Goal: Task Accomplishment & Management: Use online tool/utility

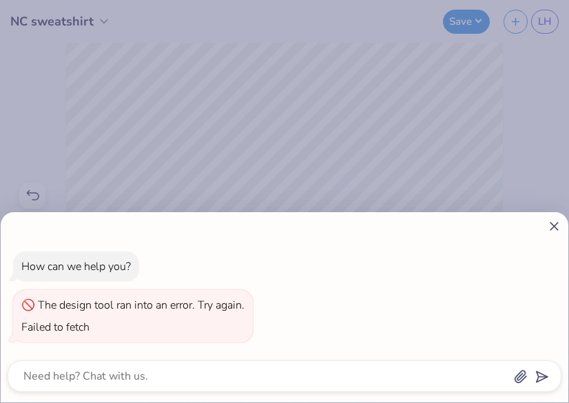
click at [553, 232] on icon at bounding box center [554, 226] width 14 height 14
type textarea "x"
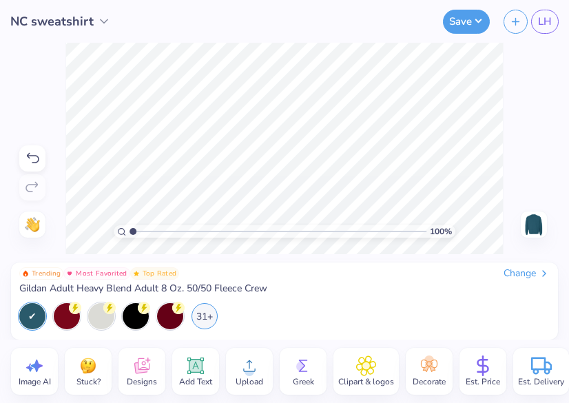
click at [251, 372] on circle at bounding box center [249, 371] width 10 height 10
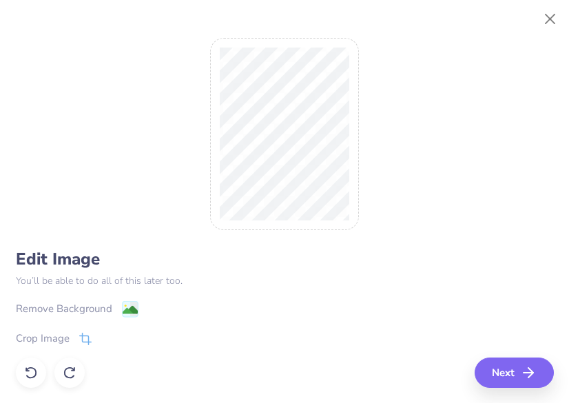
click at [138, 308] on div "Remove Background" at bounding box center [285, 308] width 538 height 17
click at [129, 309] on image at bounding box center [129, 311] width 15 height 15
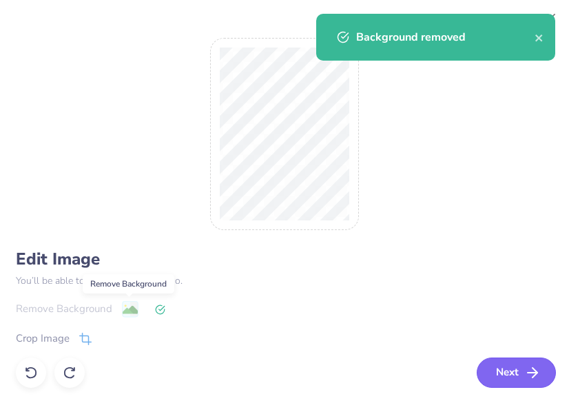
click at [520, 372] on button "Next" at bounding box center [515, 372] width 79 height 30
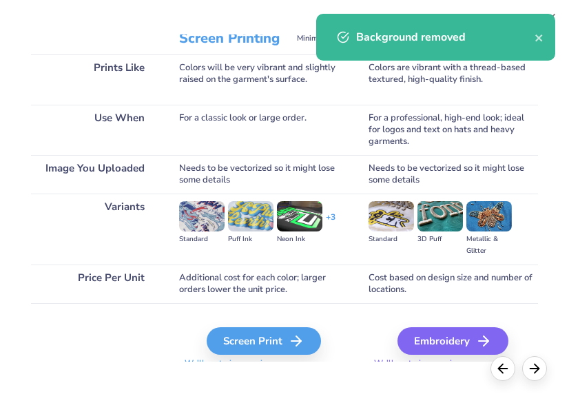
scroll to position [178, 0]
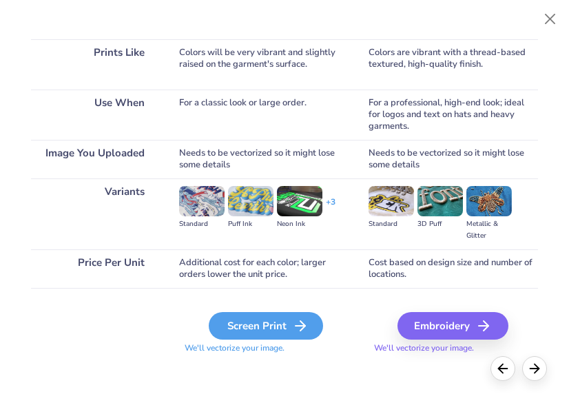
click at [270, 319] on div "Screen Print" at bounding box center [266, 326] width 114 height 28
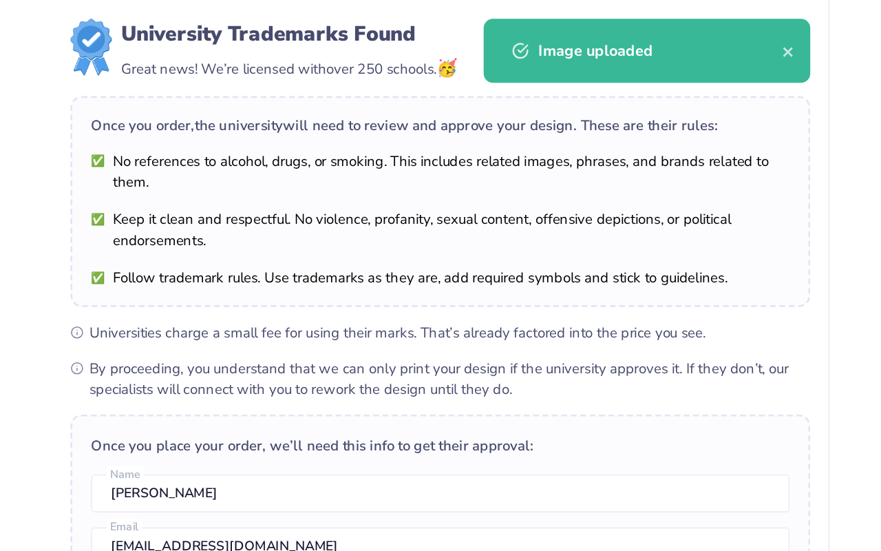
scroll to position [89, 0]
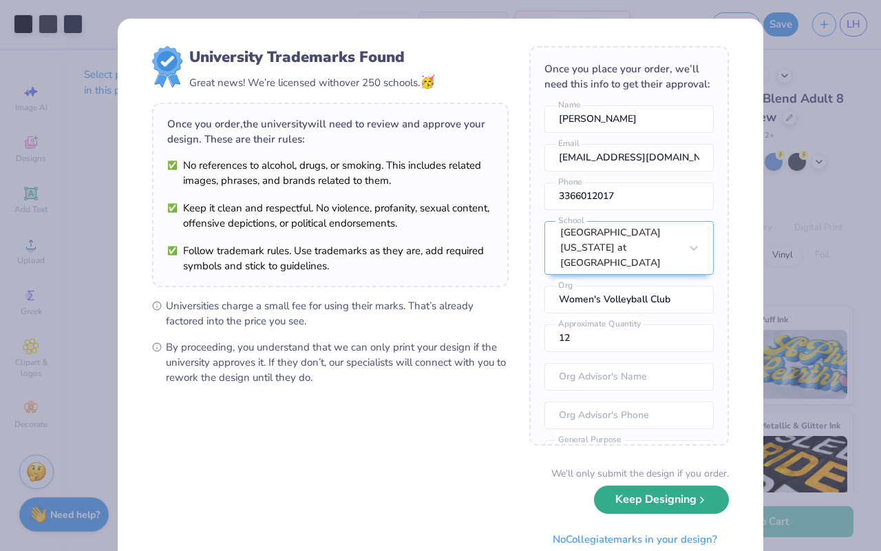
click at [684, 512] on button "Keep Designing" at bounding box center [661, 499] width 135 height 28
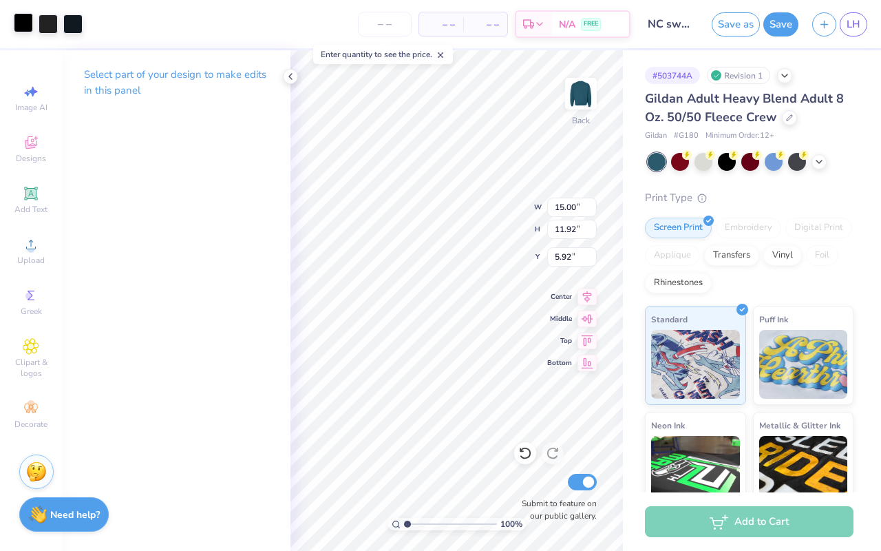
click at [21, 21] on div at bounding box center [23, 22] width 19 height 19
type input "0.43"
click at [23, 24] on div at bounding box center [23, 22] width 19 height 19
click at [23, 24] on div at bounding box center [23, 23] width 19 height 19
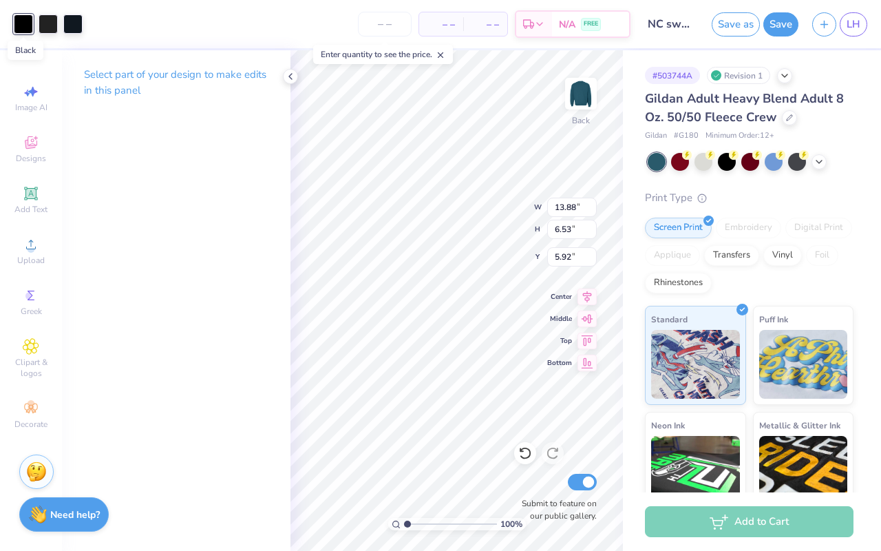
click at [23, 24] on div at bounding box center [23, 23] width 19 height 19
click at [292, 79] on icon at bounding box center [290, 76] width 11 height 11
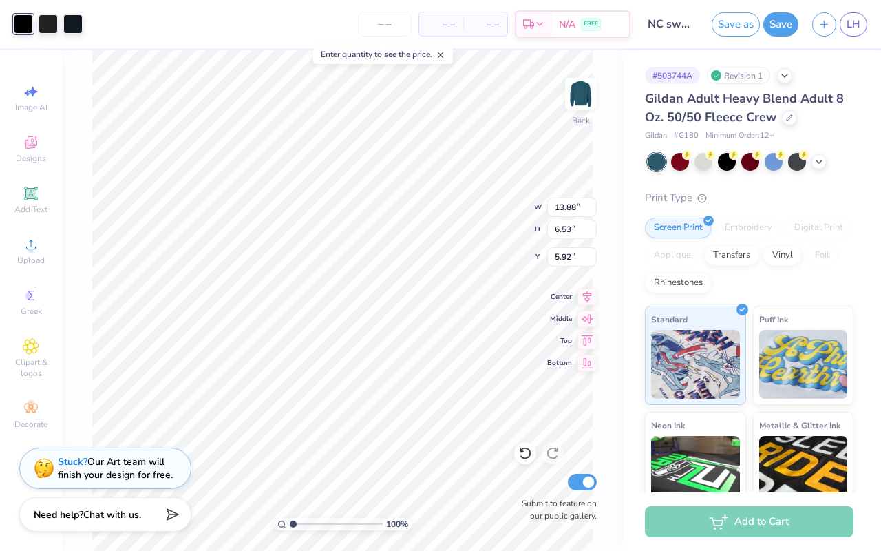
click at [26, 29] on div at bounding box center [23, 23] width 19 height 19
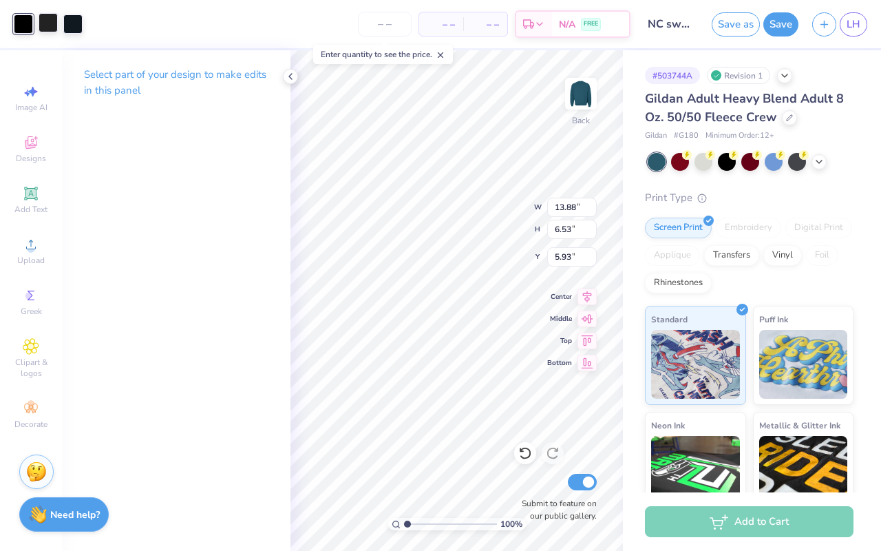
click at [52, 21] on div at bounding box center [48, 22] width 19 height 19
click at [52, 21] on div at bounding box center [48, 23] width 19 height 19
click at [54, 17] on div at bounding box center [48, 23] width 19 height 19
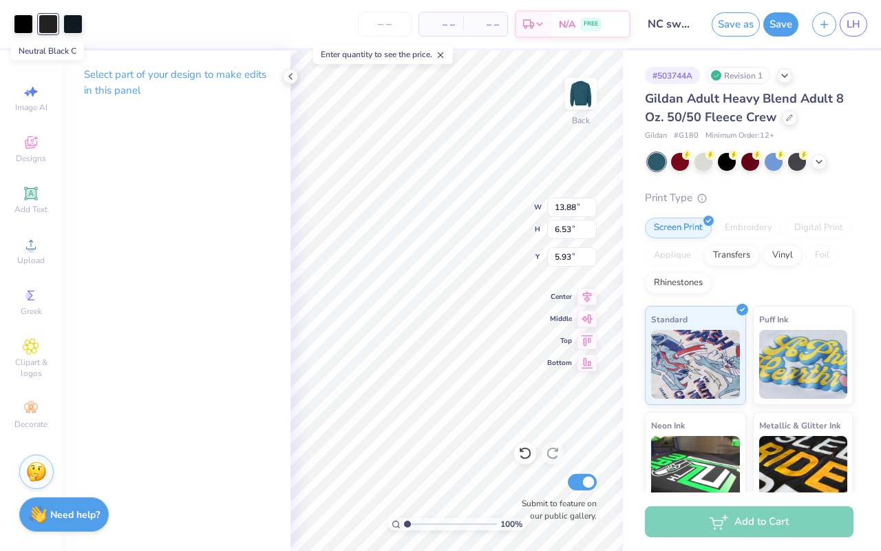
click at [56, 17] on div at bounding box center [48, 23] width 19 height 19
click at [49, 27] on div at bounding box center [48, 23] width 19 height 19
type input "5.96"
type input "13.88"
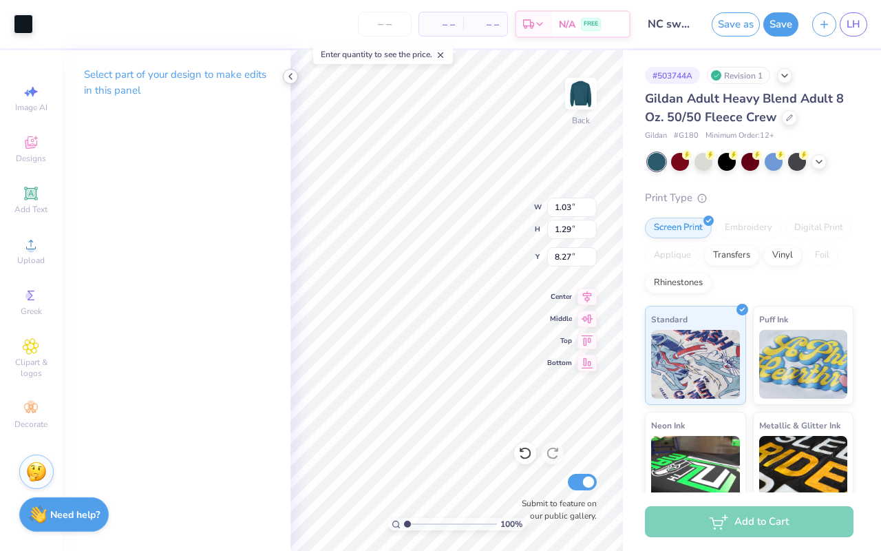
type input "5.60"
type input "6.89"
click at [23, 23] on div at bounding box center [23, 22] width 19 height 19
click at [50, 21] on div at bounding box center [48, 22] width 19 height 19
click at [50, 22] on div at bounding box center [48, 23] width 19 height 19
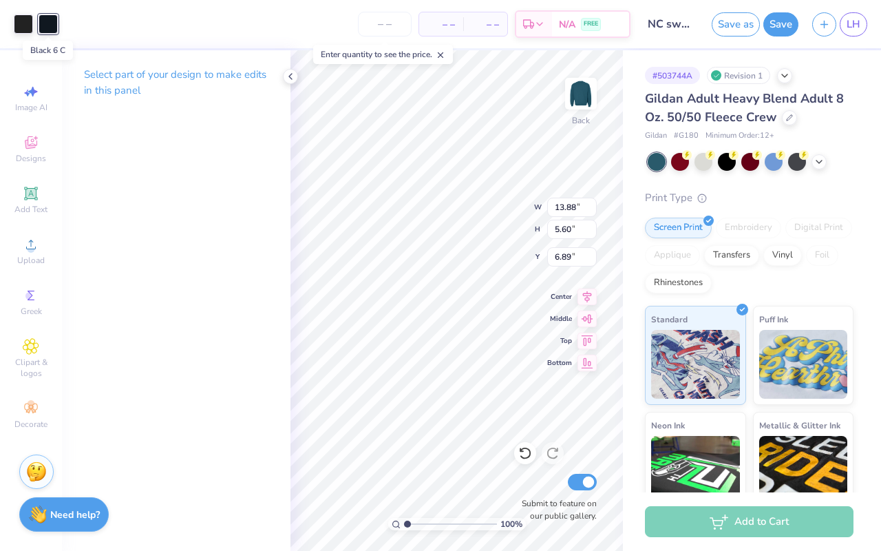
click at [50, 22] on div at bounding box center [48, 23] width 19 height 19
click at [286, 78] on icon at bounding box center [290, 76] width 11 height 11
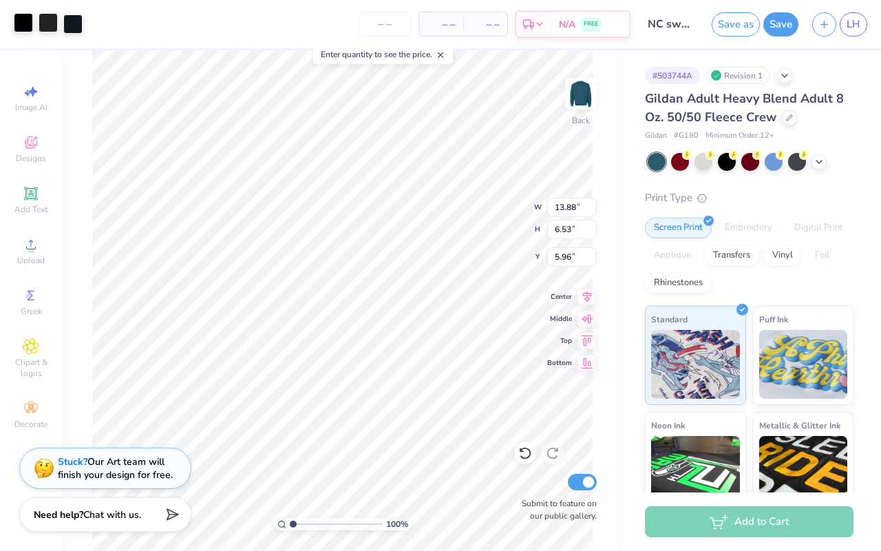
click at [28, 28] on div at bounding box center [23, 22] width 19 height 19
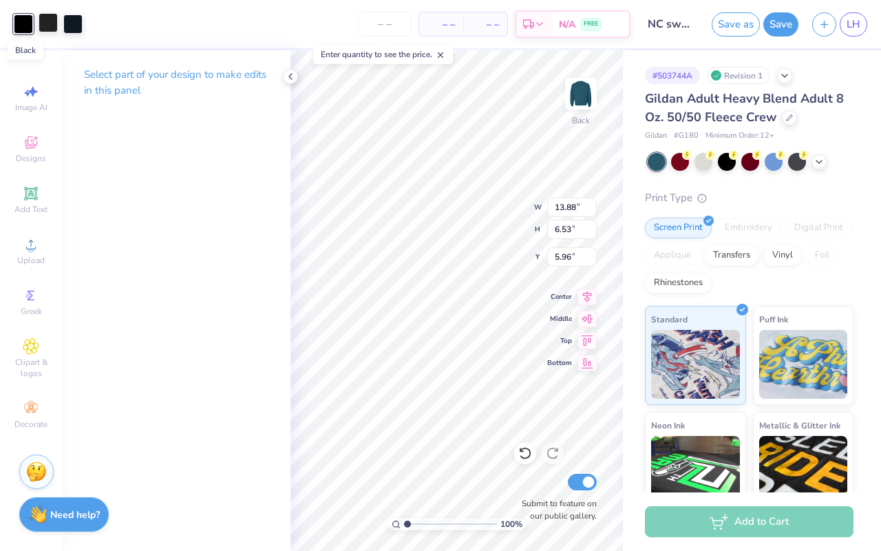
click at [28, 28] on div at bounding box center [23, 23] width 19 height 19
click at [111, 73] on p "Select part of your design to make edits in this panel" at bounding box center [176, 83] width 184 height 32
click at [74, 31] on div at bounding box center [72, 22] width 19 height 19
click at [74, 30] on div at bounding box center [72, 23] width 19 height 19
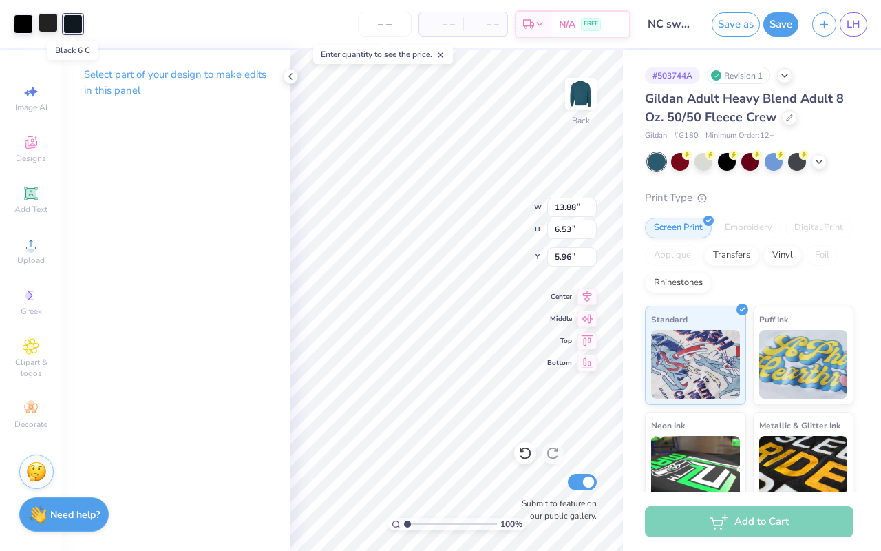
click at [74, 30] on div at bounding box center [72, 23] width 19 height 19
click at [26, 150] on icon at bounding box center [31, 142] width 17 height 17
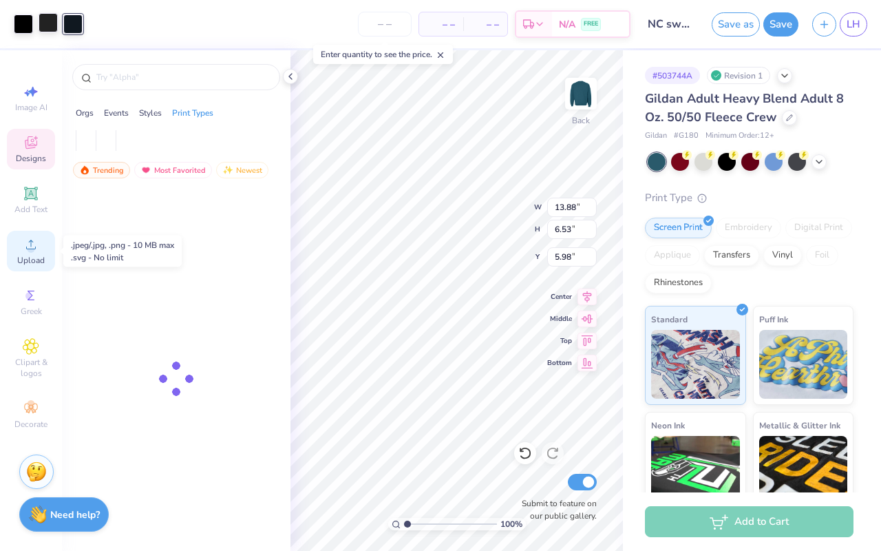
click at [29, 255] on span "Upload" at bounding box center [31, 260] width 28 height 11
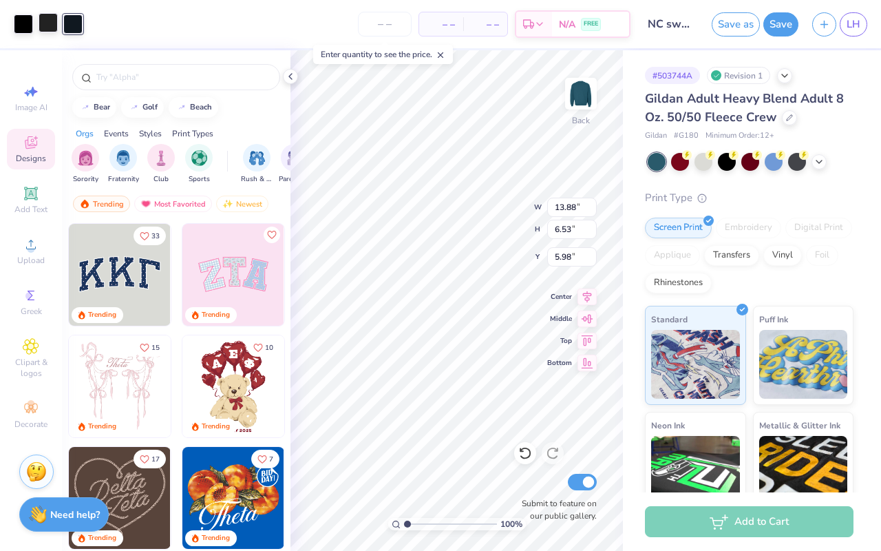
type input "5.99"
type input "9.66"
type input "4.54"
type input "4.42"
type input "11.10"
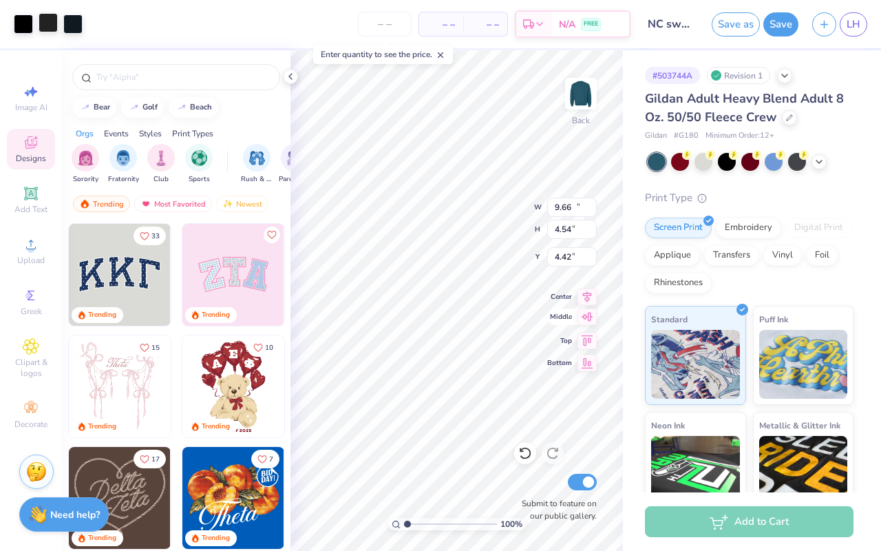
type input "5.23"
type input "4.22"
click at [19, 25] on div at bounding box center [23, 22] width 19 height 19
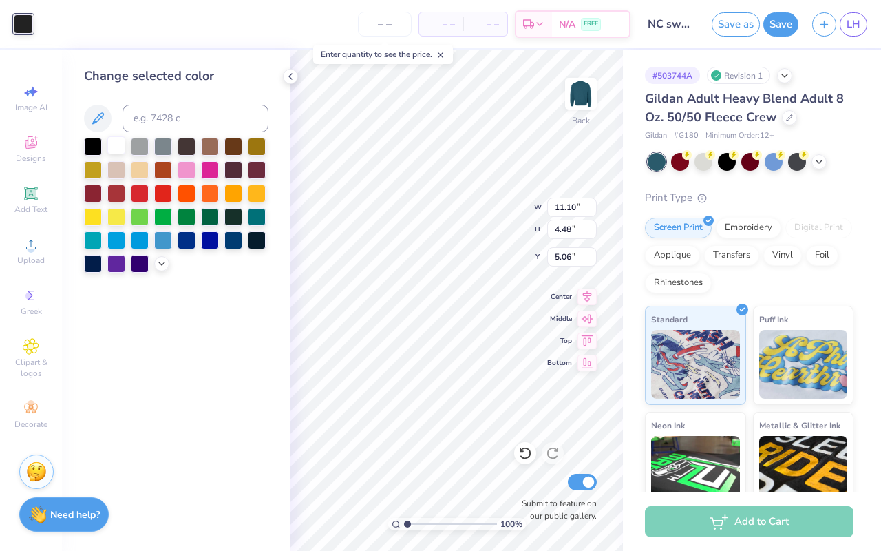
click at [114, 153] on div at bounding box center [116, 145] width 18 height 18
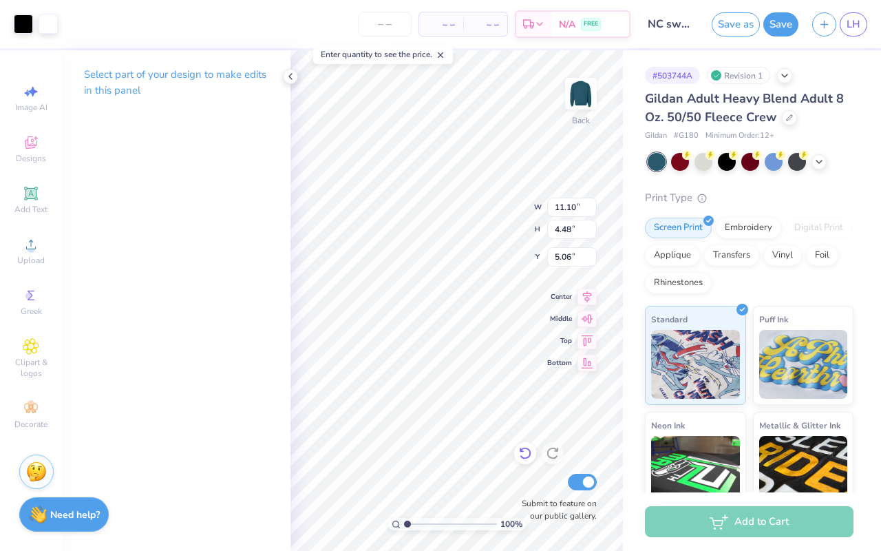
click at [526, 454] on icon at bounding box center [525, 453] width 14 height 14
type input "5.16"
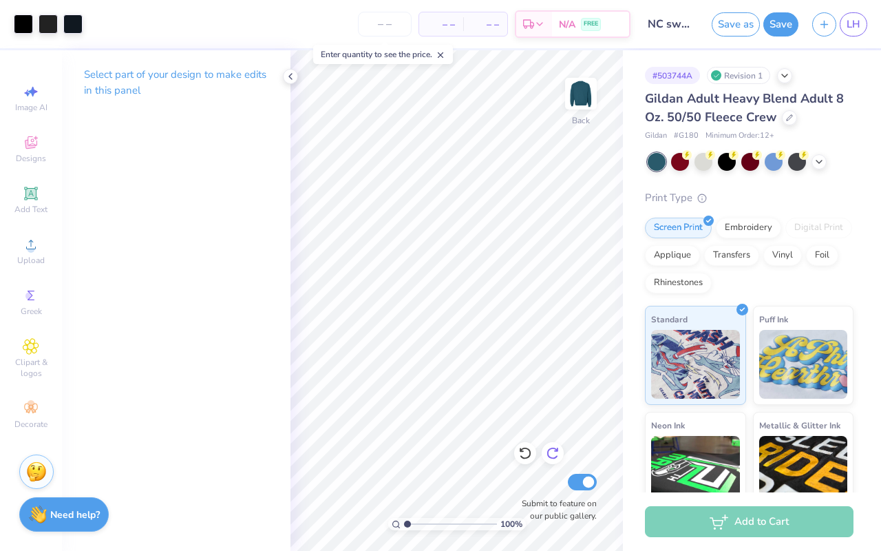
click at [555, 454] on icon at bounding box center [553, 453] width 14 height 14
click at [21, 22] on div at bounding box center [23, 22] width 19 height 19
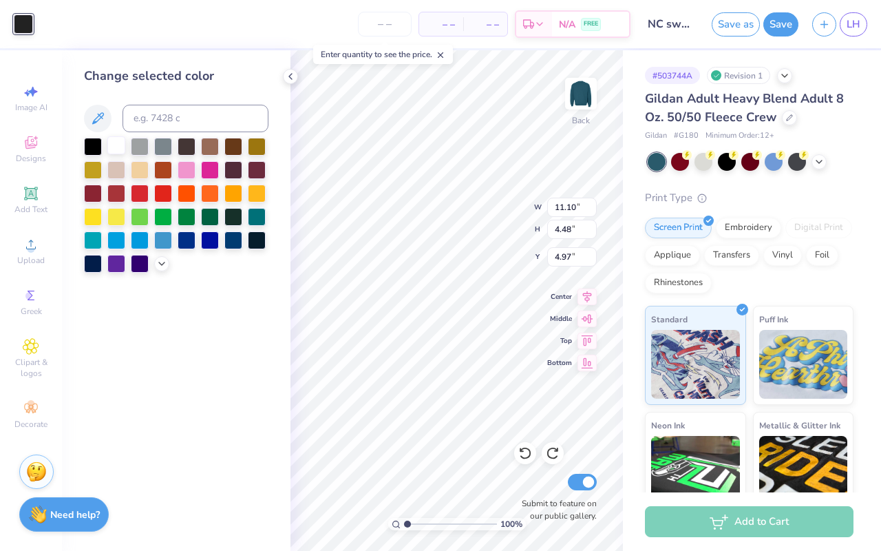
click at [114, 139] on div at bounding box center [116, 145] width 18 height 18
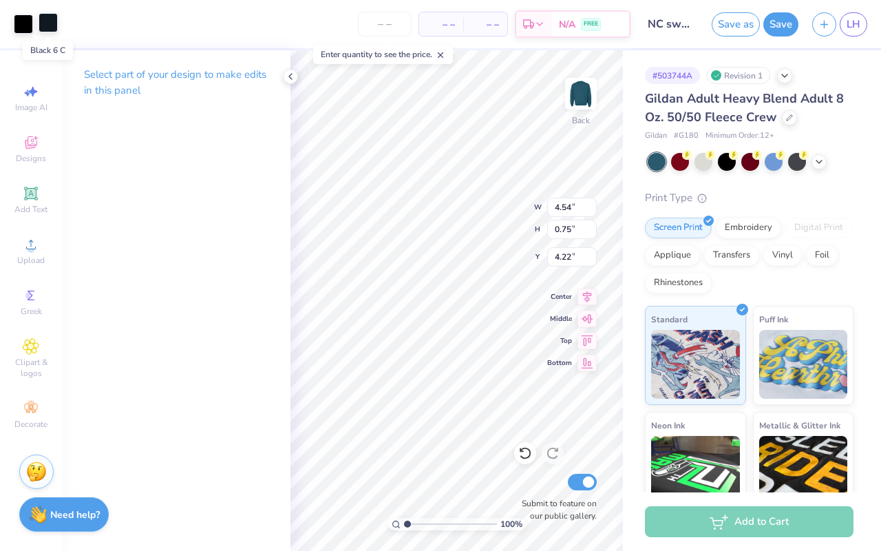
click at [42, 21] on div at bounding box center [48, 22] width 19 height 19
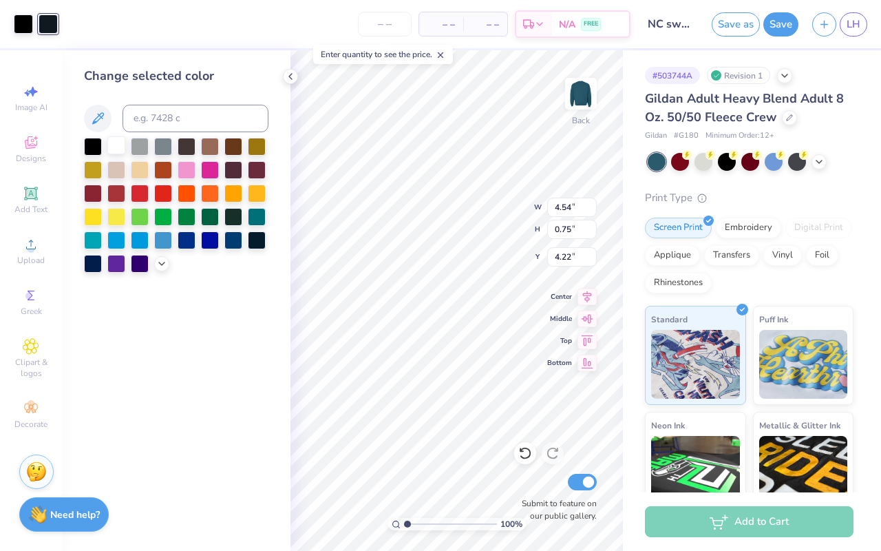
click at [118, 145] on div at bounding box center [116, 145] width 18 height 18
click at [23, 27] on div at bounding box center [23, 22] width 19 height 19
click at [111, 142] on div at bounding box center [116, 145] width 18 height 18
type input "0.79"
type input "1.00"
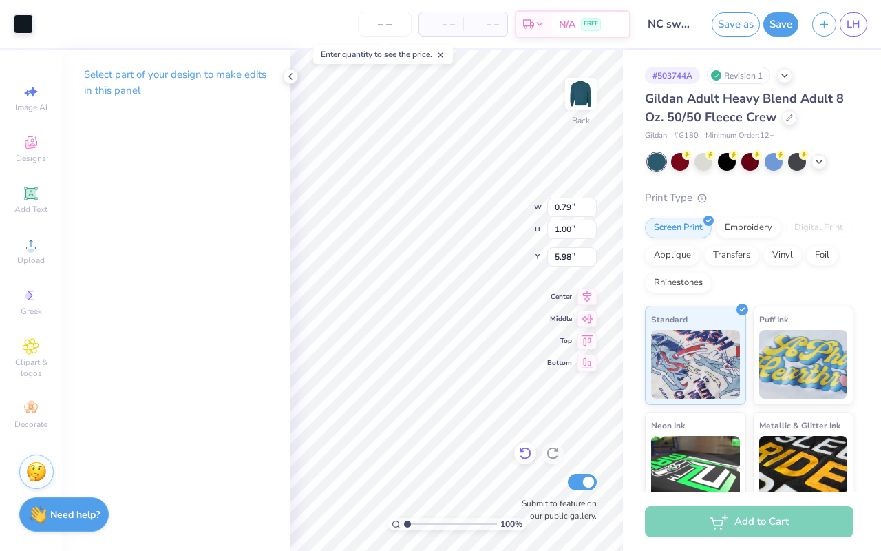
click at [522, 453] on icon at bounding box center [525, 453] width 14 height 14
type input "6.30"
click at [47, 22] on div at bounding box center [48, 22] width 19 height 19
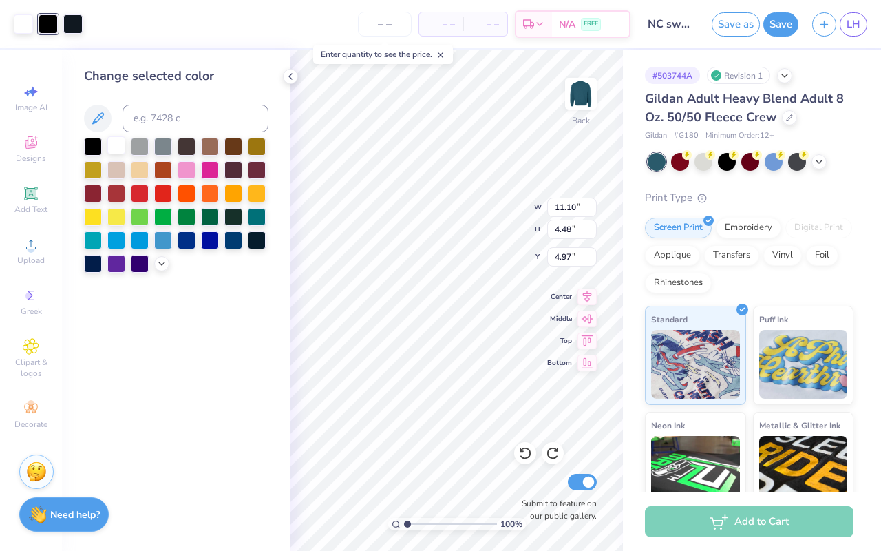
click at [117, 147] on div at bounding box center [116, 145] width 18 height 18
click at [54, 27] on div at bounding box center [48, 22] width 19 height 19
click at [111, 142] on div at bounding box center [116, 145] width 18 height 18
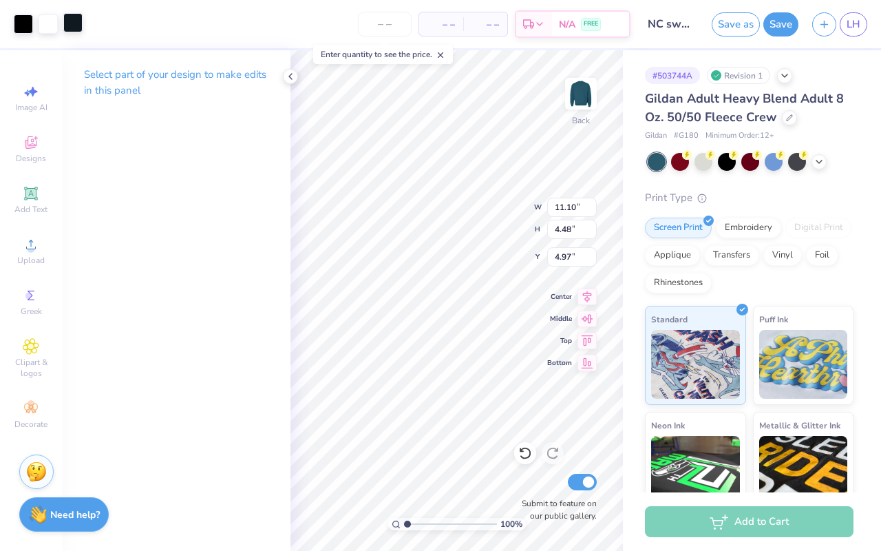
click at [73, 27] on div at bounding box center [72, 22] width 19 height 19
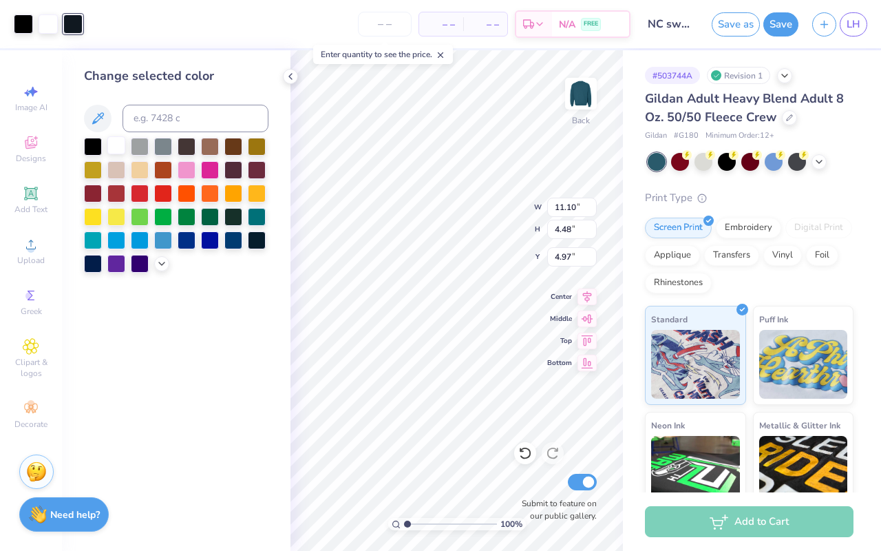
click at [118, 147] on div at bounding box center [116, 145] width 18 height 18
click at [21, 23] on div at bounding box center [23, 22] width 19 height 19
click at [116, 148] on div at bounding box center [116, 145] width 18 height 18
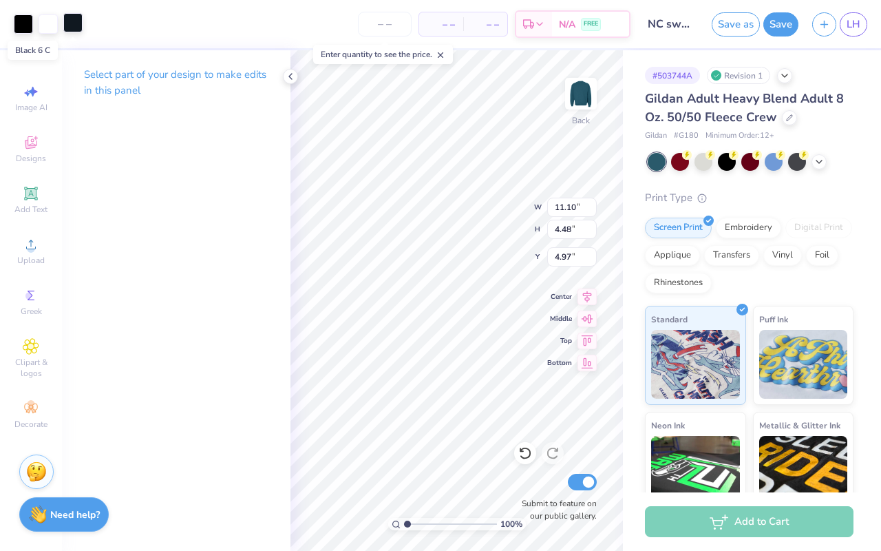
click at [72, 23] on div at bounding box center [72, 22] width 19 height 19
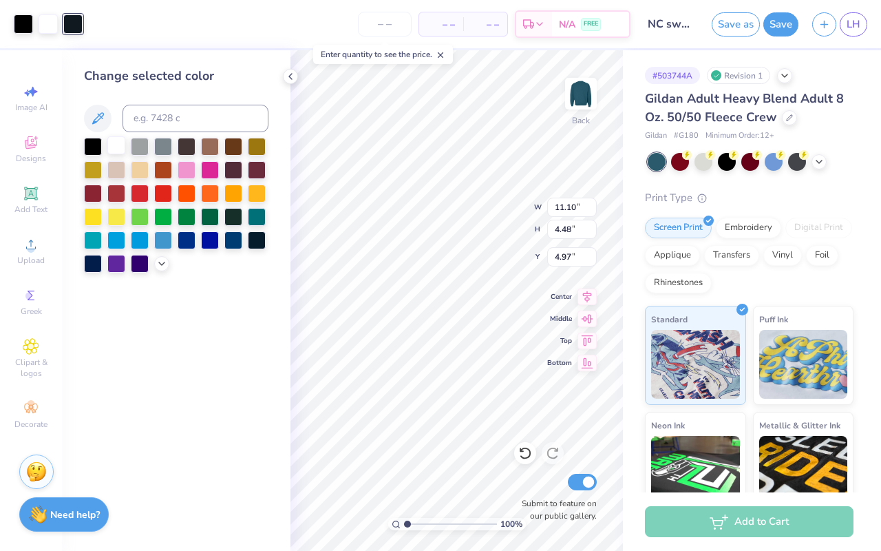
click at [114, 141] on div at bounding box center [116, 145] width 18 height 18
click at [28, 30] on div at bounding box center [23, 22] width 19 height 19
click at [113, 145] on div at bounding box center [116, 145] width 18 height 18
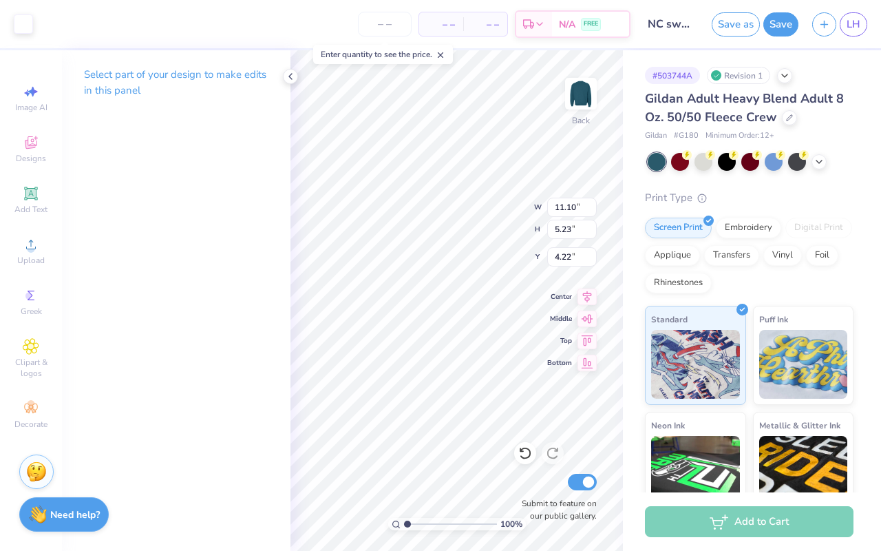
type input "3.74"
click at [821, 158] on icon at bounding box center [819, 160] width 11 height 11
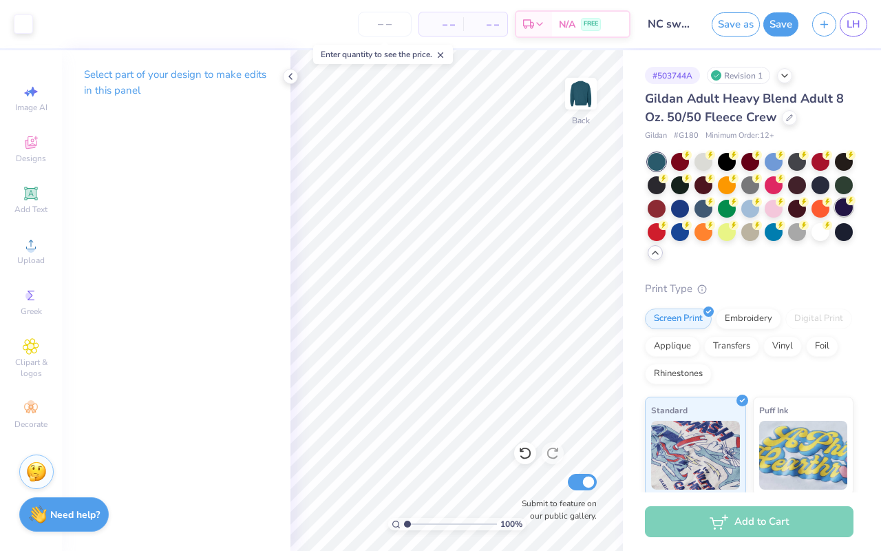
click at [845, 206] on div at bounding box center [844, 207] width 18 height 18
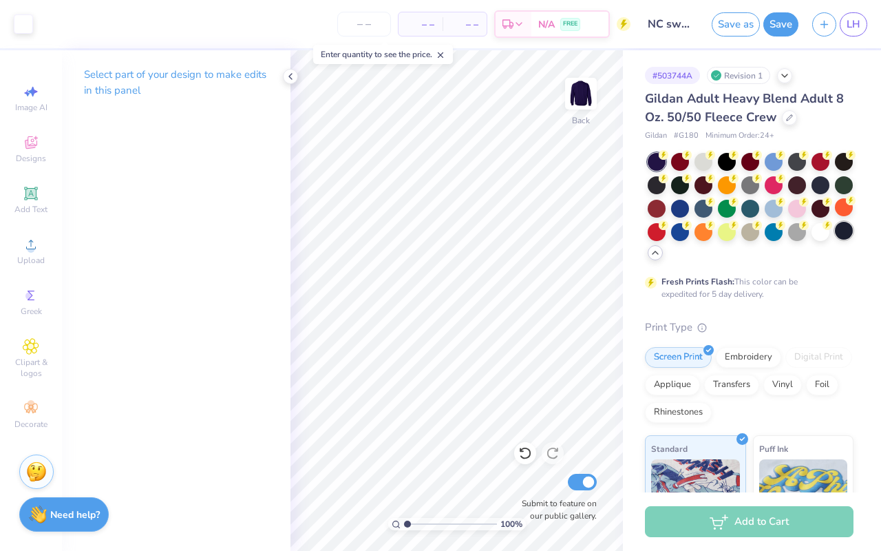
click at [845, 230] on div at bounding box center [844, 231] width 18 height 18
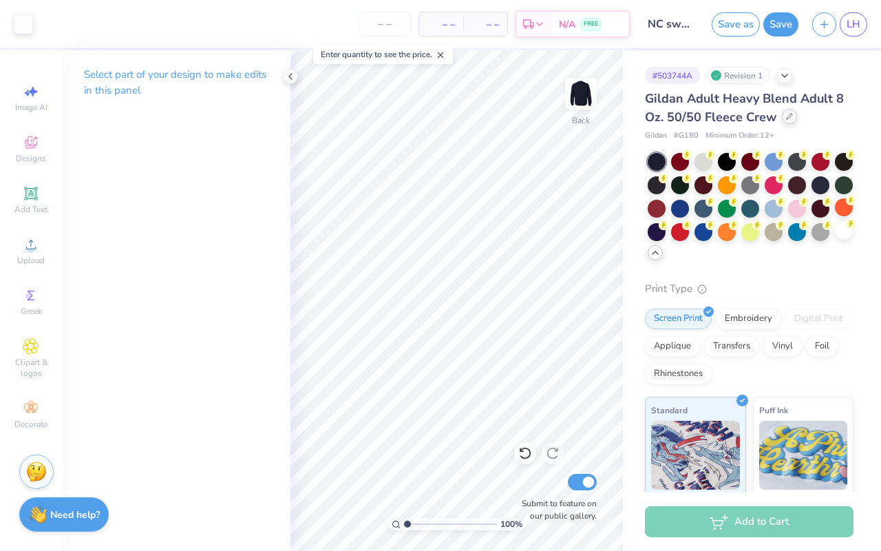
click at [784, 120] on div at bounding box center [789, 116] width 15 height 15
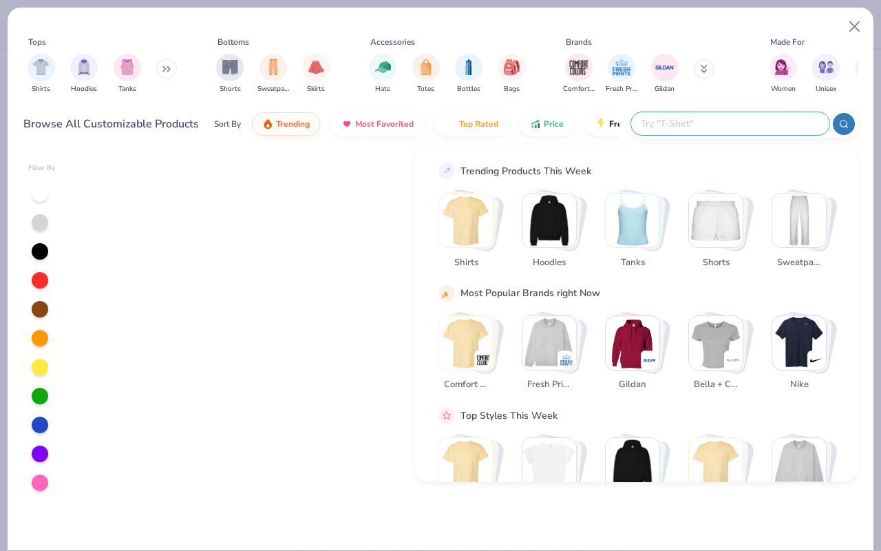
click at [723, 125] on input "text" at bounding box center [729, 124] width 180 height 16
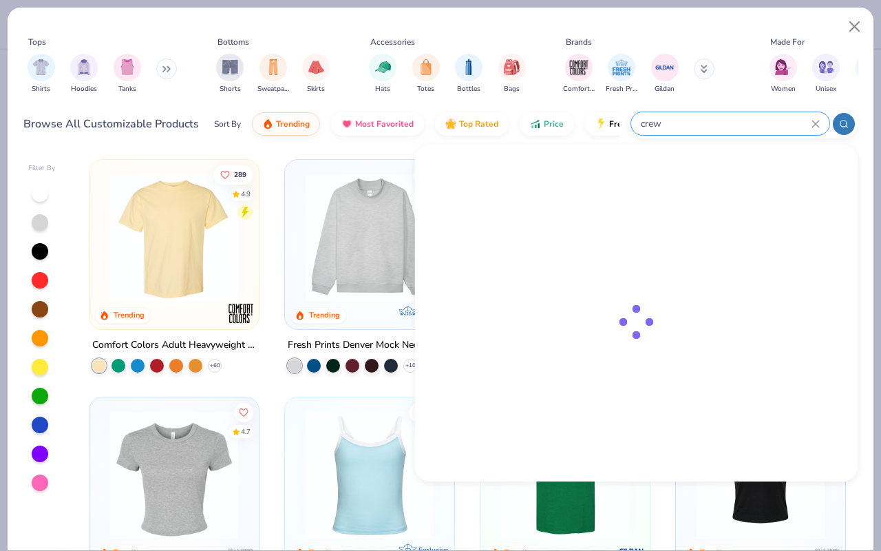
type input "crew"
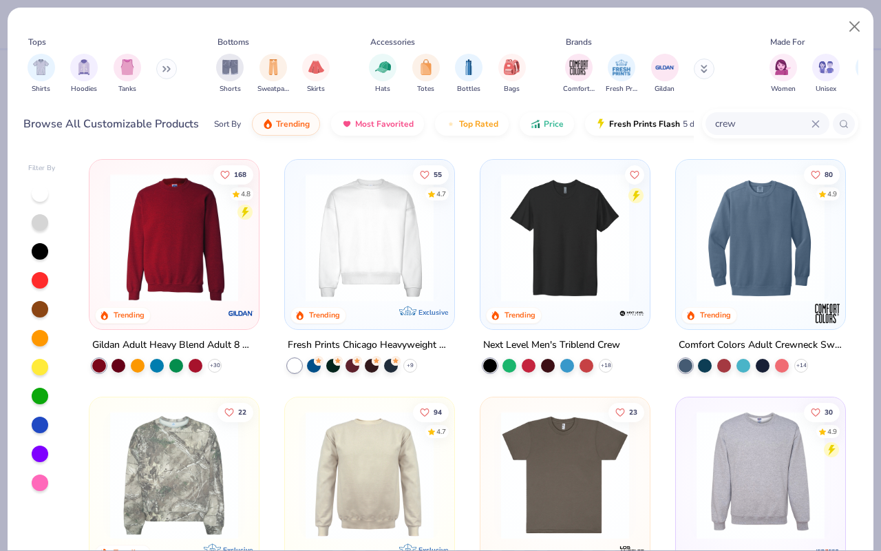
click at [763, 255] on img at bounding box center [761, 237] width 142 height 128
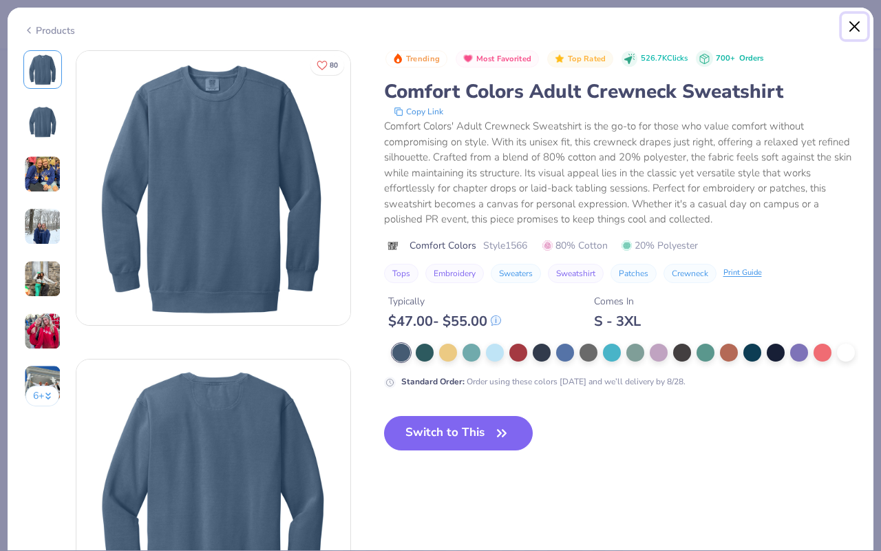
click at [858, 33] on button "Close" at bounding box center [855, 27] width 26 height 26
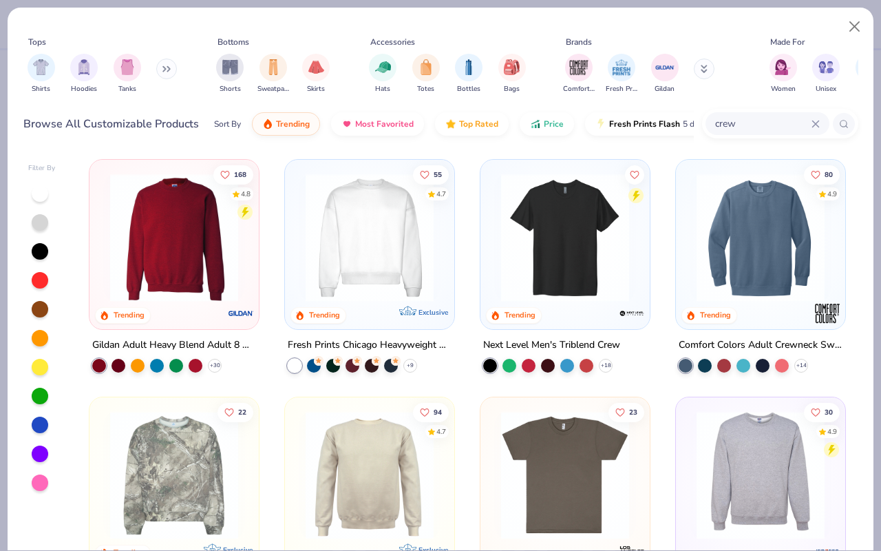
click at [169, 240] on img at bounding box center [174, 237] width 142 height 128
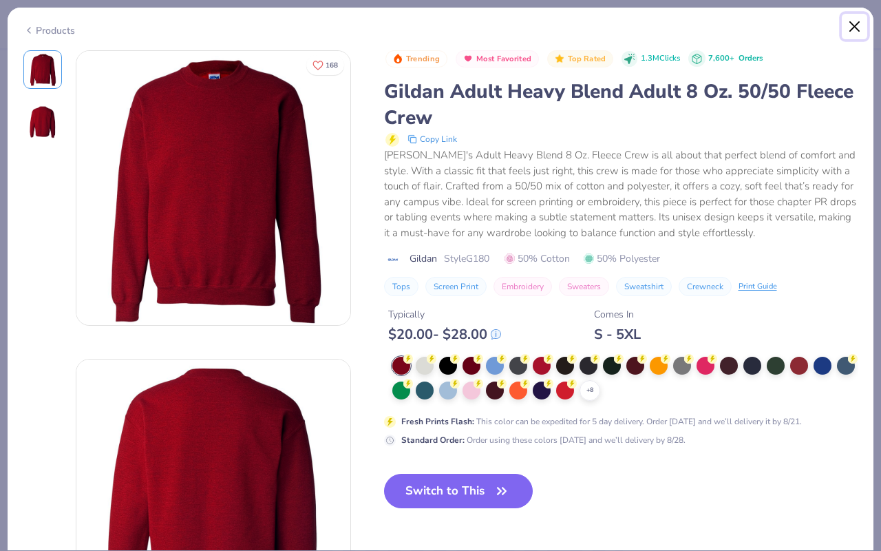
click at [860, 25] on button "Close" at bounding box center [855, 27] width 26 height 26
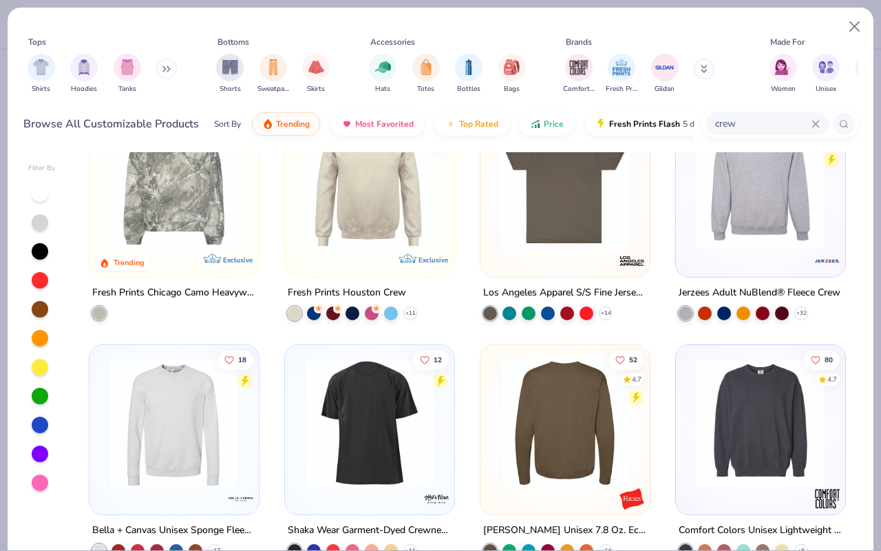
scroll to position [216, 0]
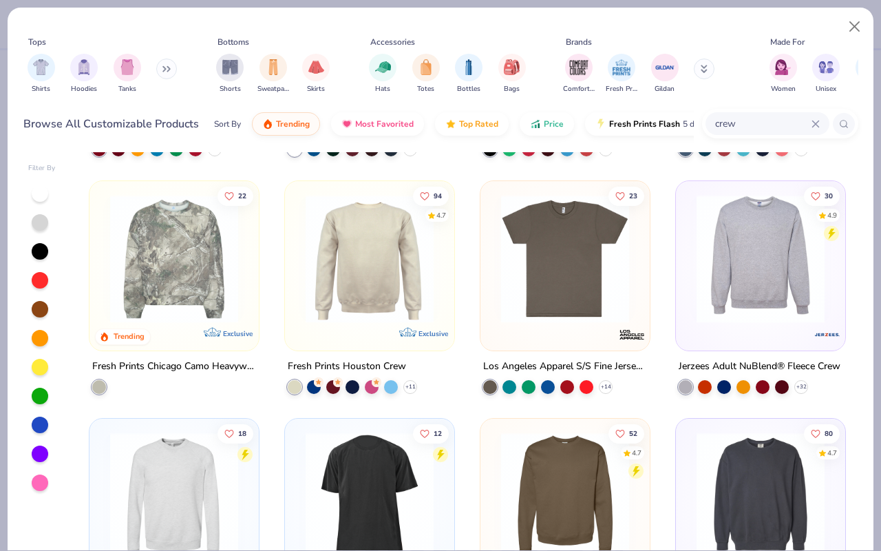
click at [736, 270] on img at bounding box center [761, 259] width 142 height 128
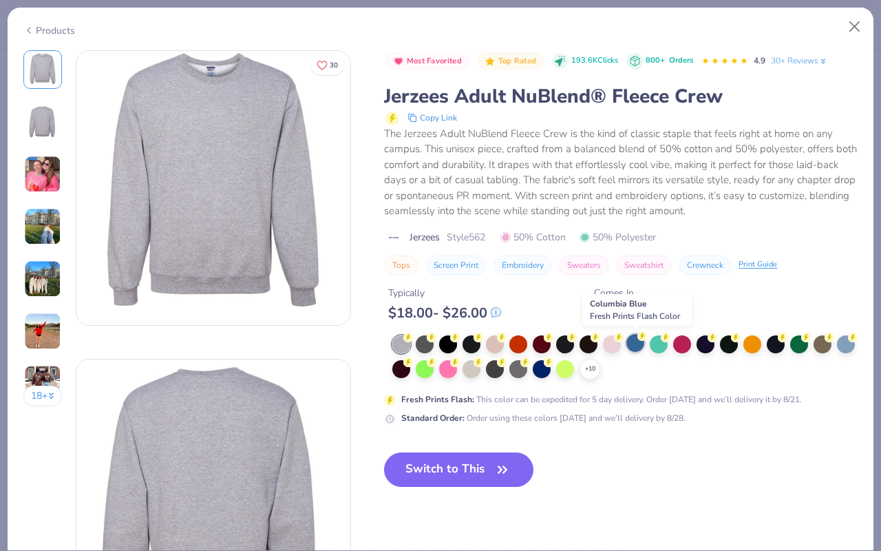
click at [636, 350] on div at bounding box center [635, 343] width 18 height 18
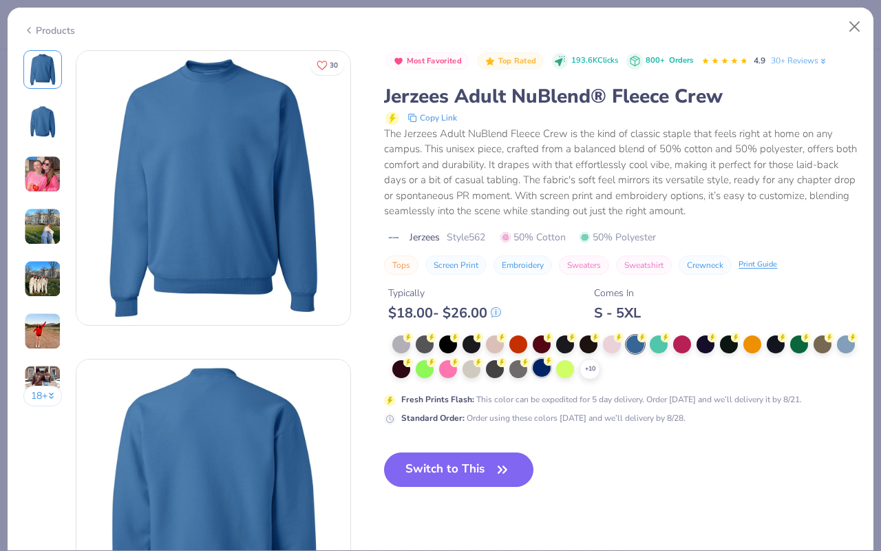
click at [541, 369] on div at bounding box center [542, 368] width 18 height 18
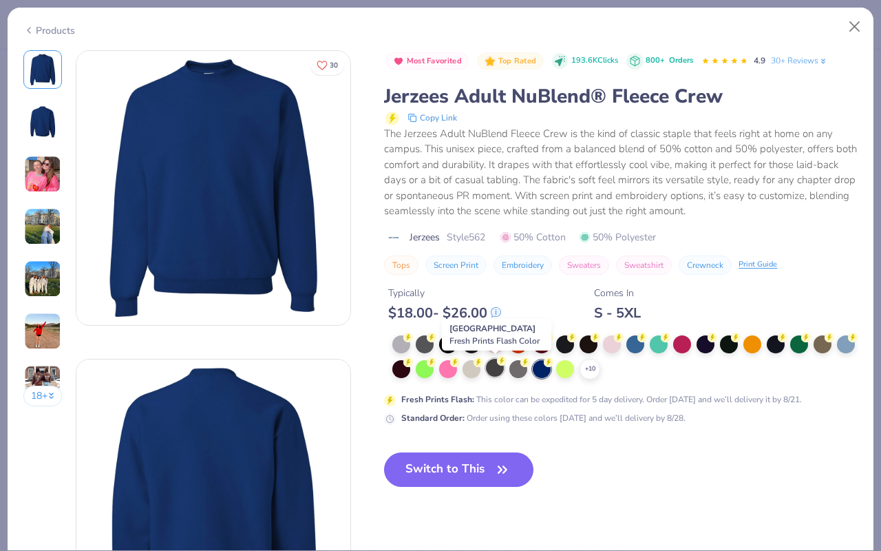
click at [494, 370] on div at bounding box center [495, 368] width 18 height 18
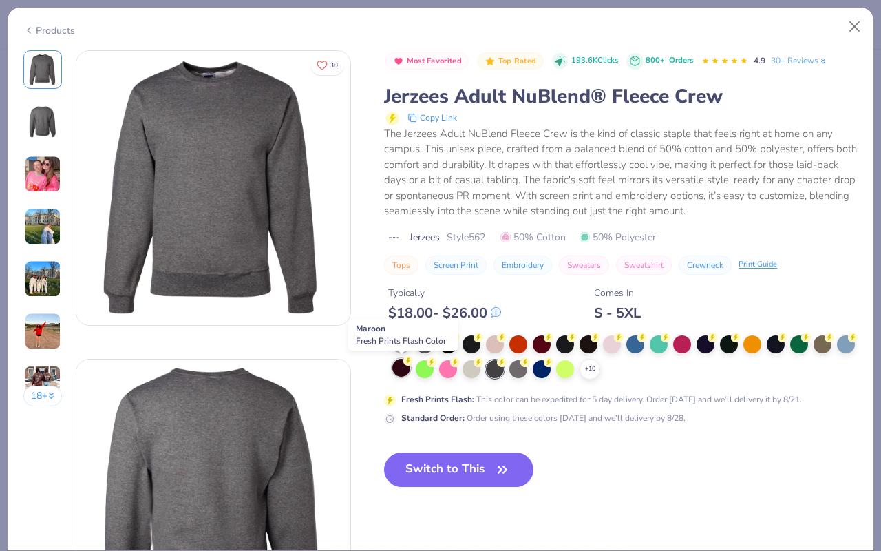
click at [401, 371] on div at bounding box center [401, 368] width 18 height 18
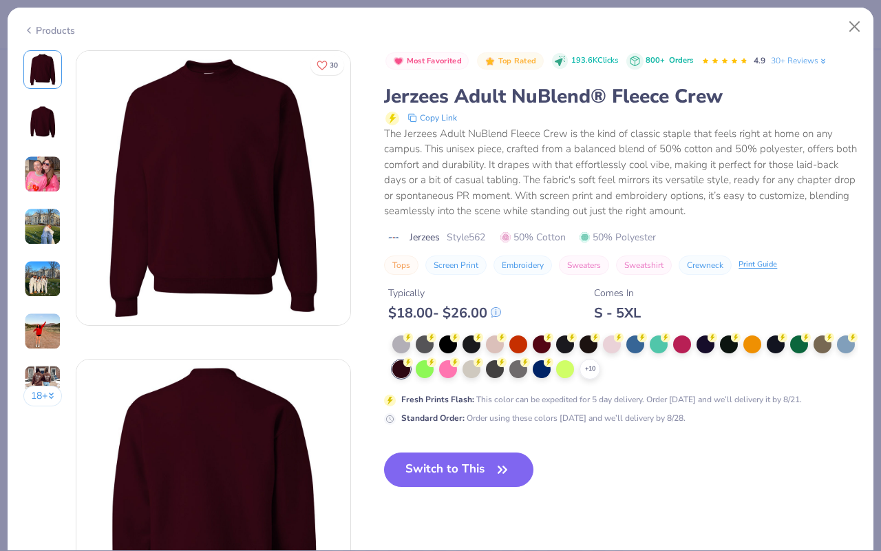
click at [858, 339] on div "18 + 30 AU Alpha Chi Omega, [GEOGRAPHIC_DATA] CU Chi Omega, [GEOGRAPHIC_DATA] C…" at bounding box center [441, 300] width 866 height 500
click at [844, 346] on div at bounding box center [846, 343] width 18 height 18
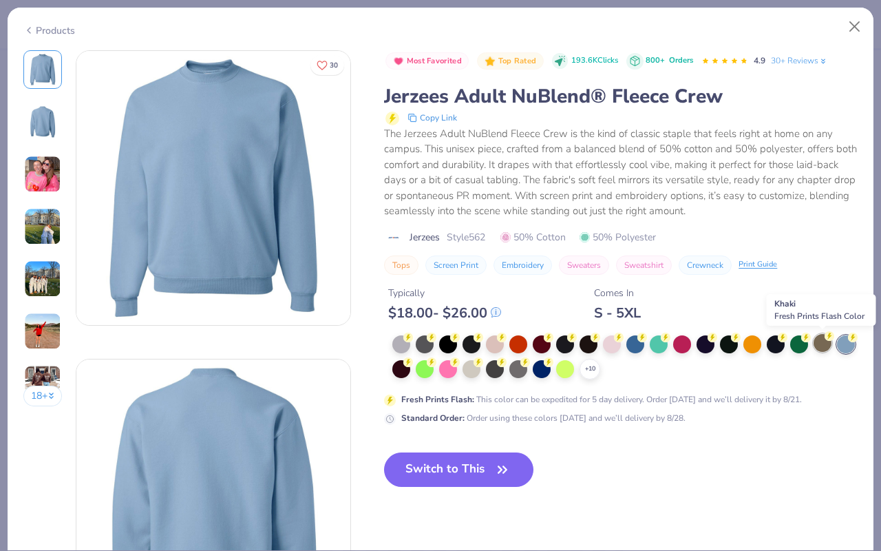
click at [823, 339] on div at bounding box center [823, 343] width 18 height 18
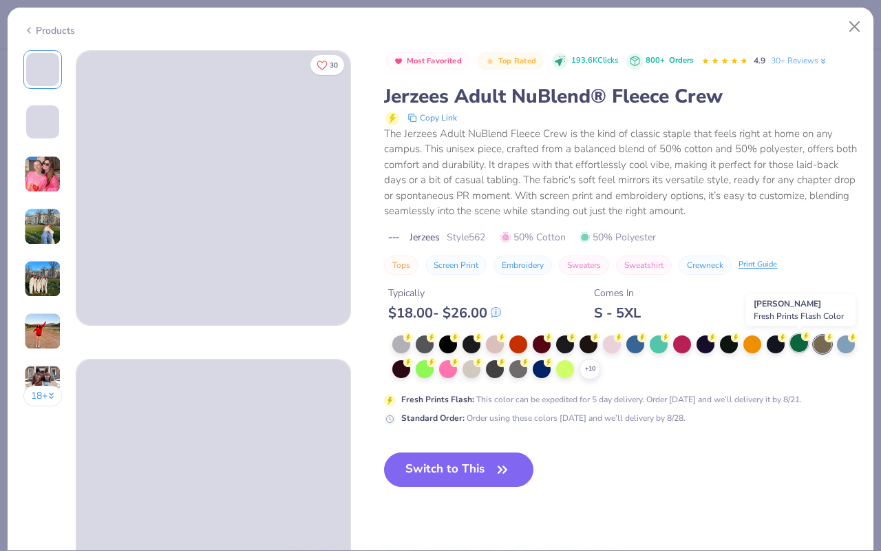
click at [798, 341] on div at bounding box center [799, 343] width 18 height 18
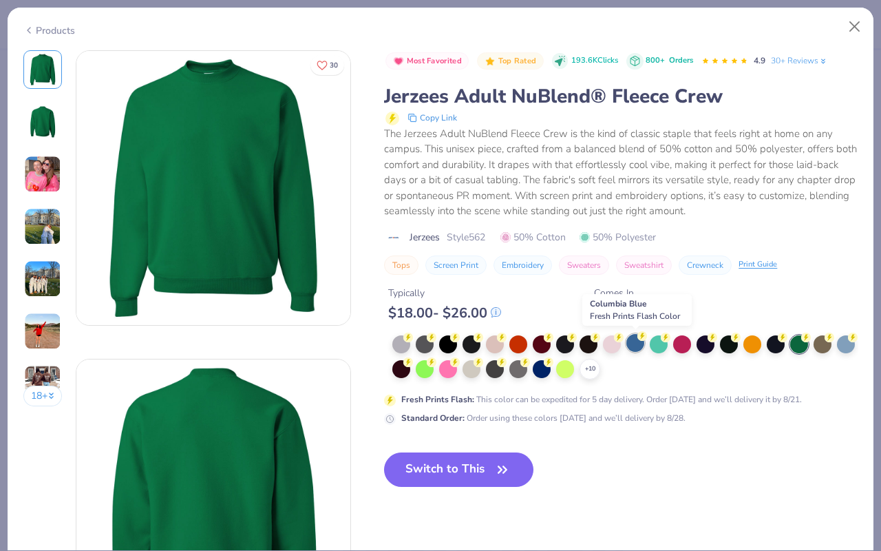
click at [638, 345] on div at bounding box center [635, 343] width 18 height 18
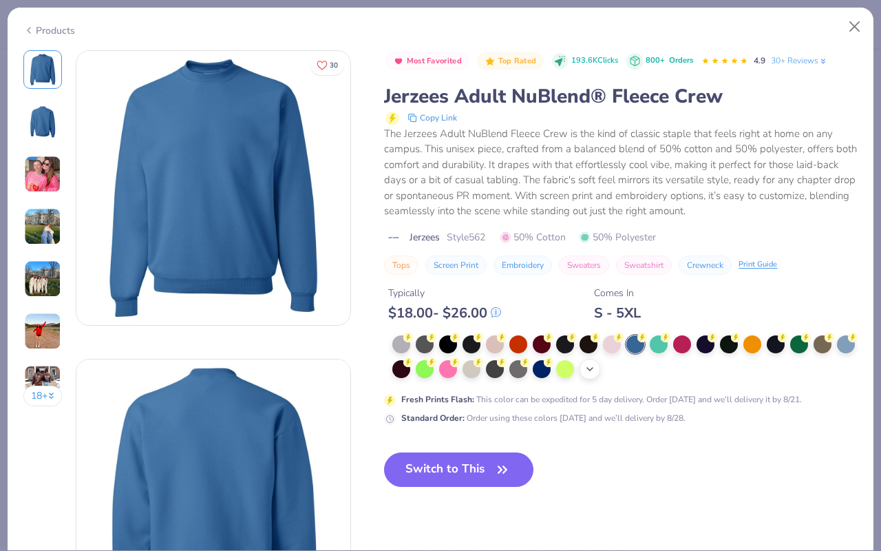
click at [588, 364] on icon at bounding box center [589, 368] width 11 height 11
click at [641, 372] on div at bounding box center [635, 368] width 18 height 18
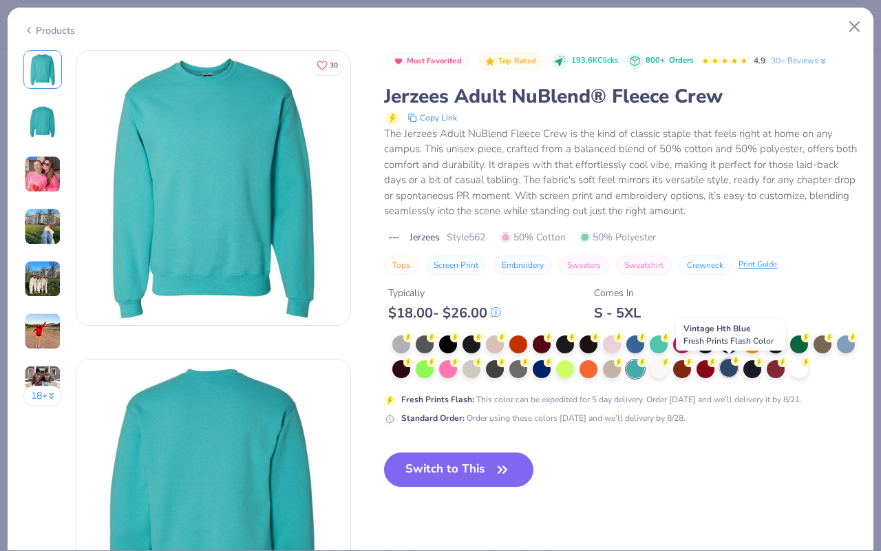
click at [730, 372] on div at bounding box center [729, 368] width 18 height 18
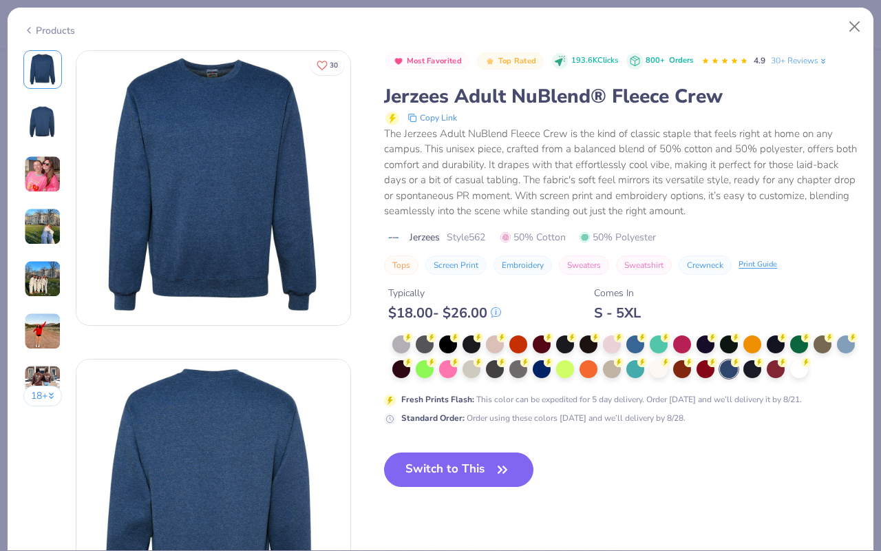
click at [847, 354] on div at bounding box center [624, 357] width 465 height 44
click at [845, 342] on div at bounding box center [846, 343] width 18 height 18
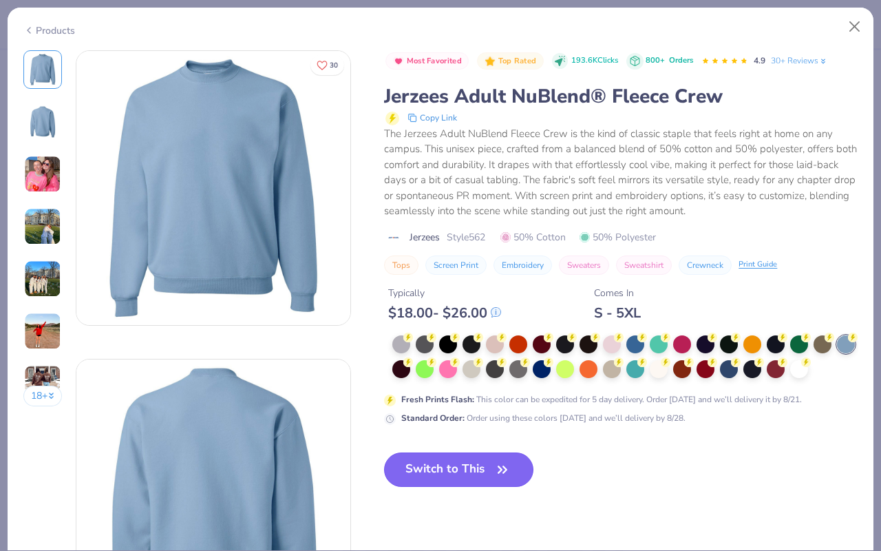
click at [476, 470] on button "Switch to This" at bounding box center [458, 469] width 149 height 34
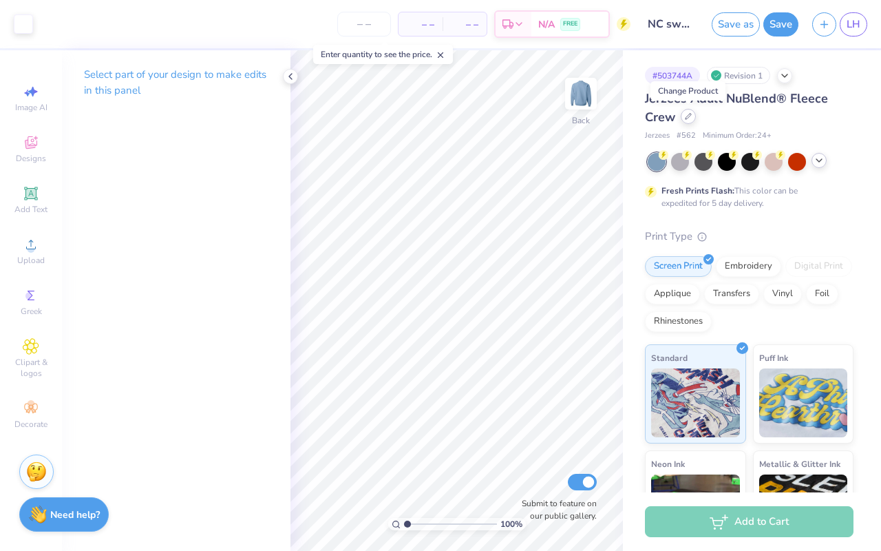
click at [691, 120] on div at bounding box center [688, 116] width 15 height 15
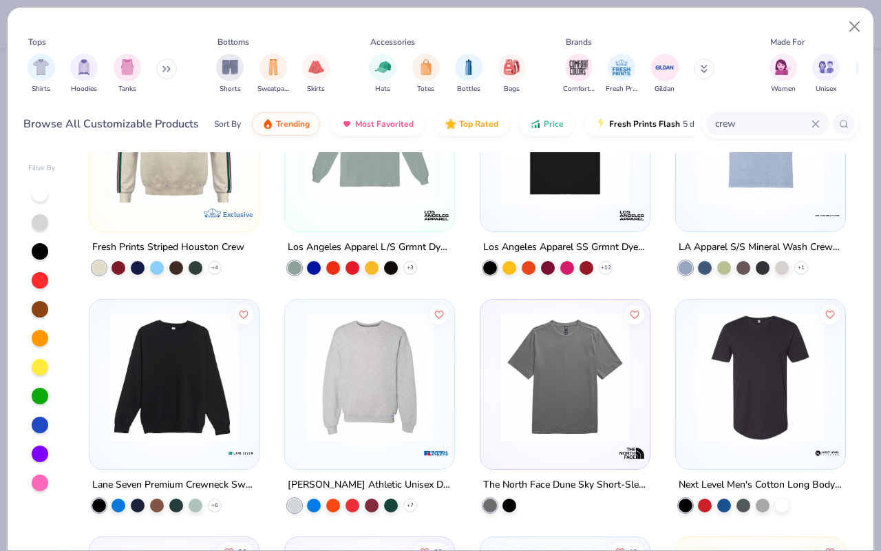
scroll to position [819, 0]
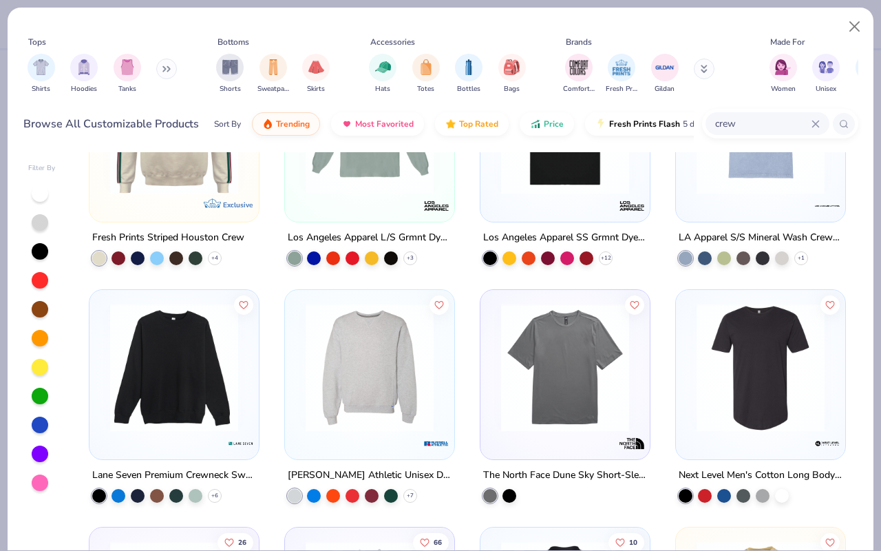
click at [218, 423] on img at bounding box center [174, 368] width 142 height 128
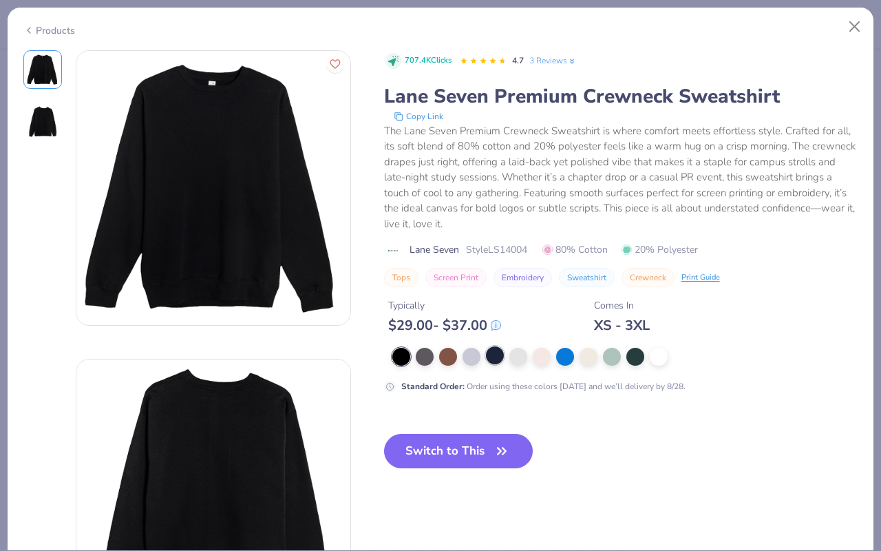
click at [492, 358] on div at bounding box center [495, 355] width 18 height 18
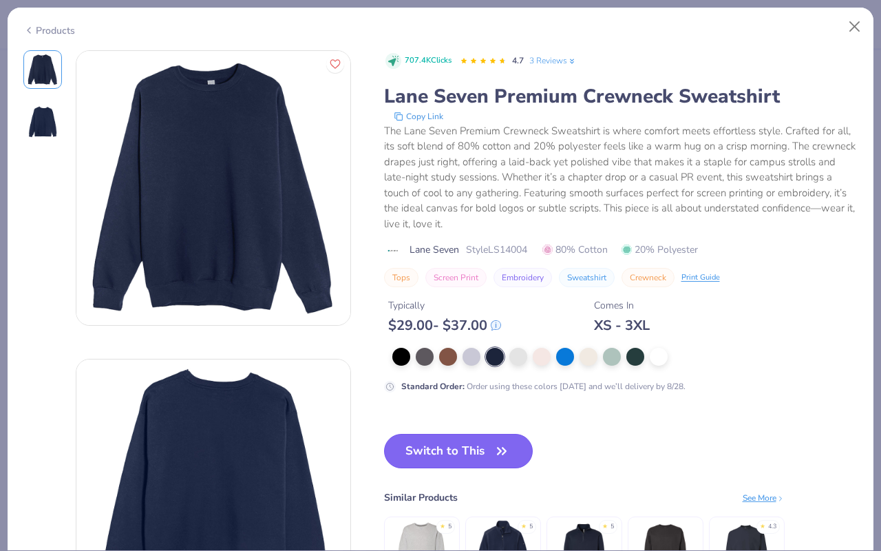
click at [476, 445] on button "Switch to This" at bounding box center [458, 451] width 149 height 34
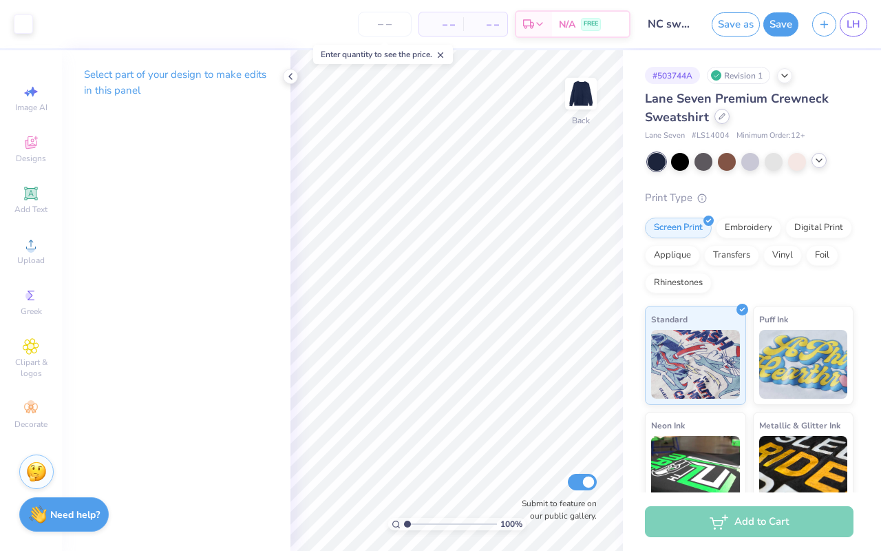
click at [719, 118] on icon at bounding box center [722, 116] width 7 height 7
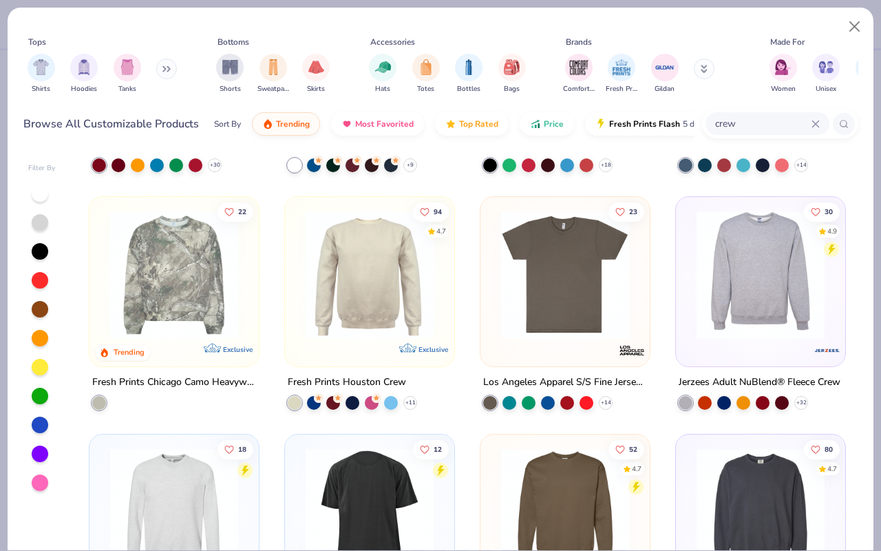
scroll to position [425, 0]
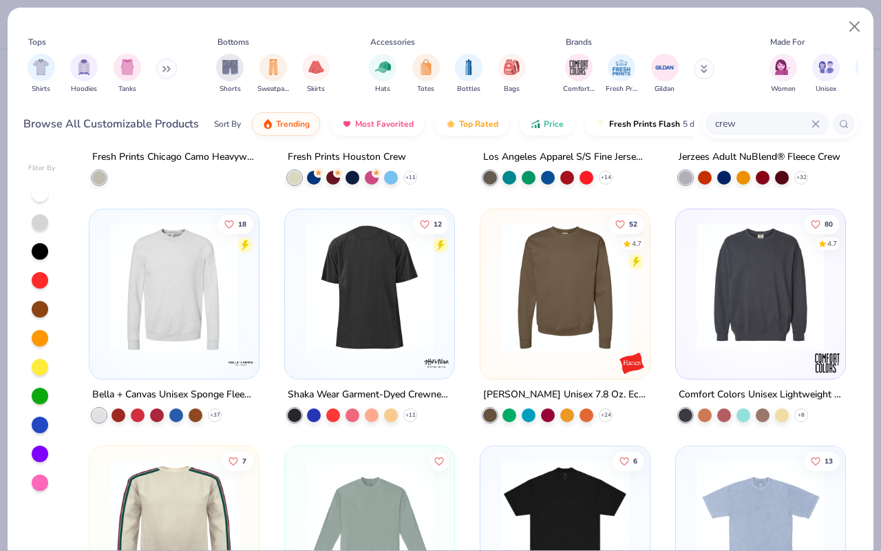
click at [739, 351] on div at bounding box center [761, 289] width 156 height 149
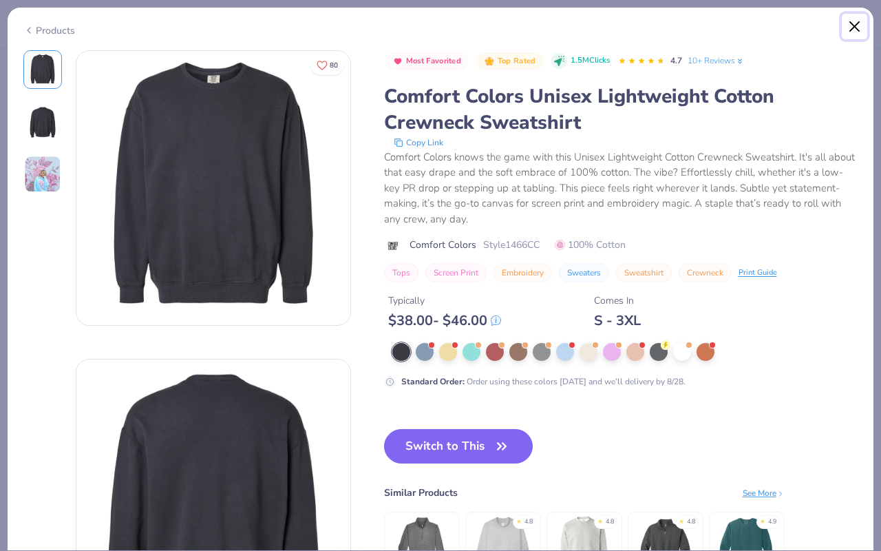
click at [856, 32] on button "Close" at bounding box center [855, 27] width 26 height 26
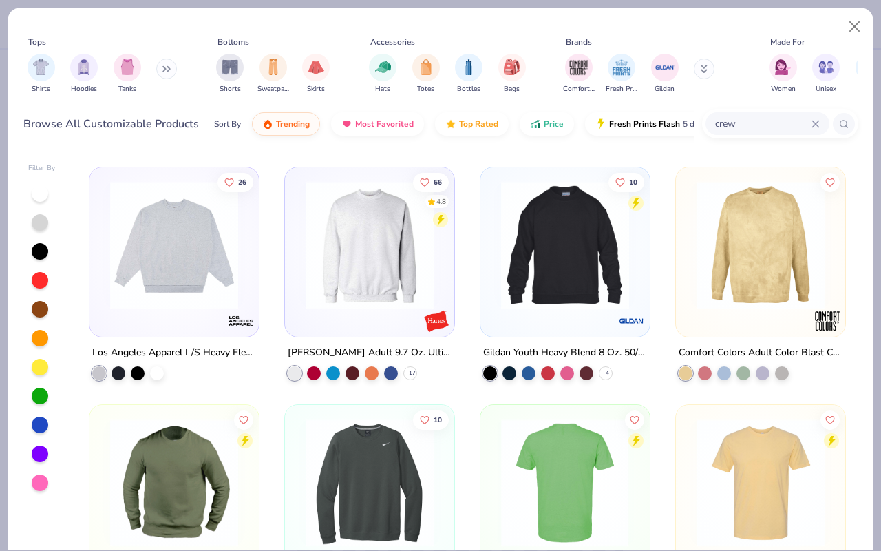
scroll to position [1180, 0]
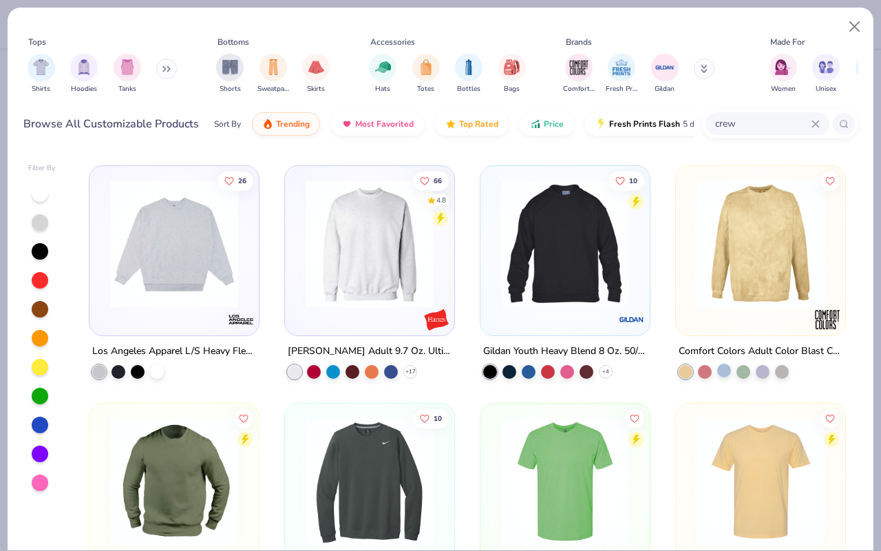
click at [726, 370] on div at bounding box center [724, 370] width 14 height 14
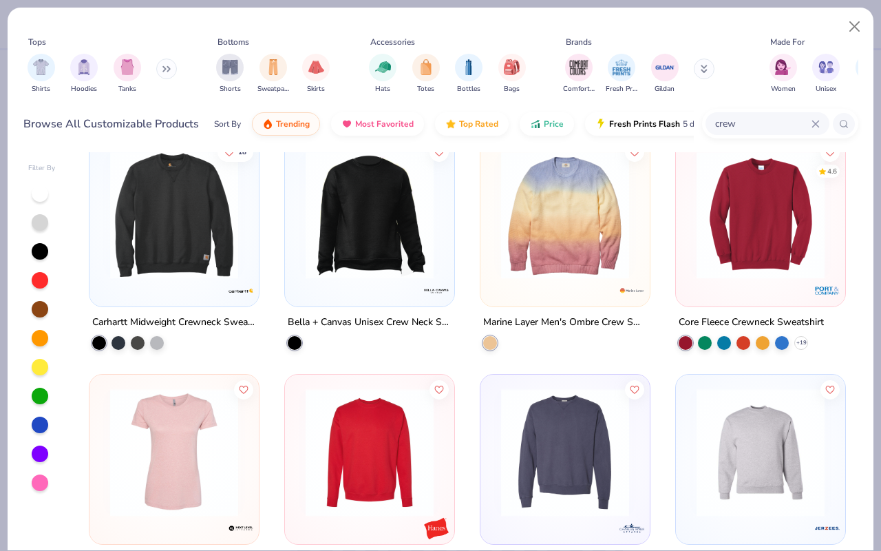
scroll to position [2083, 0]
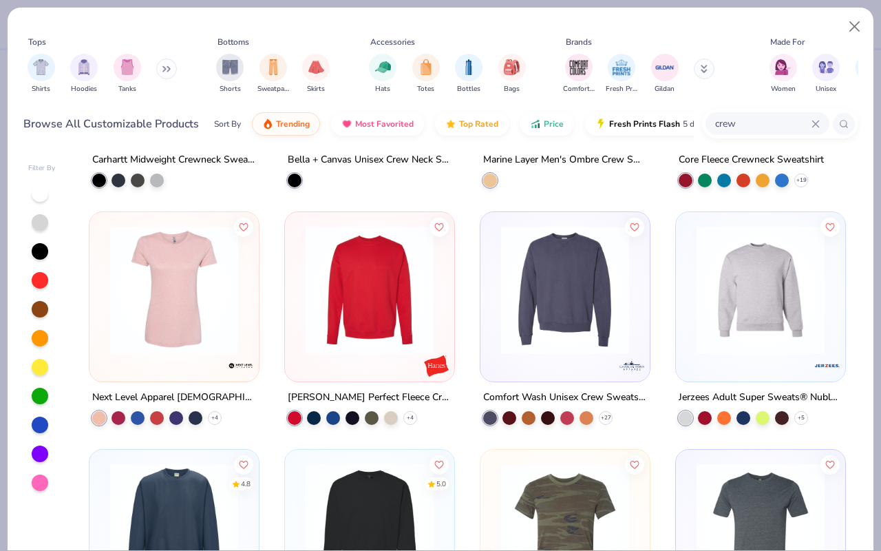
click at [372, 347] on img at bounding box center [370, 290] width 142 height 128
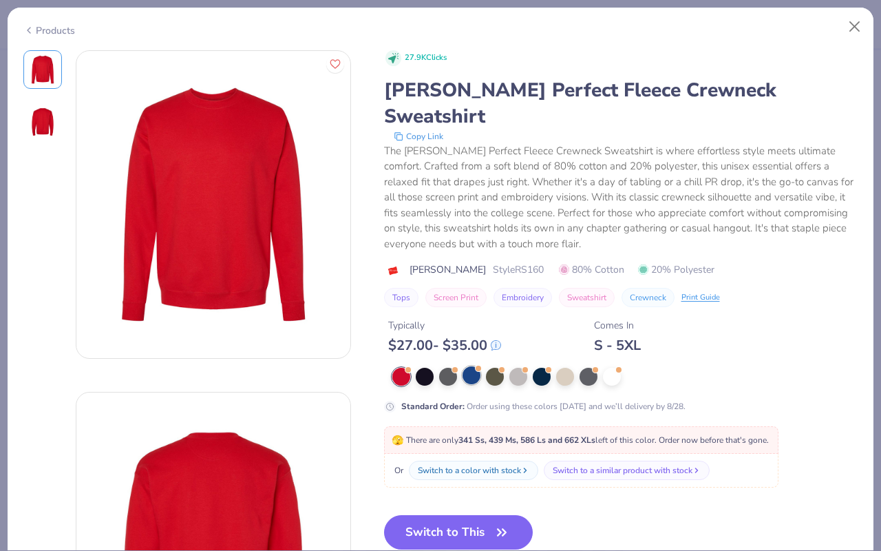
click at [465, 366] on div at bounding box center [472, 375] width 18 height 18
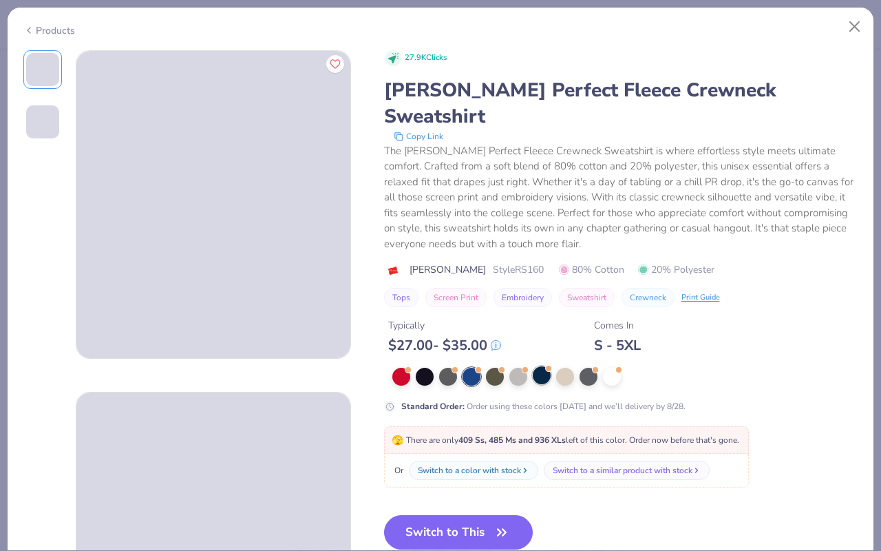
click at [544, 366] on div at bounding box center [542, 375] width 18 height 18
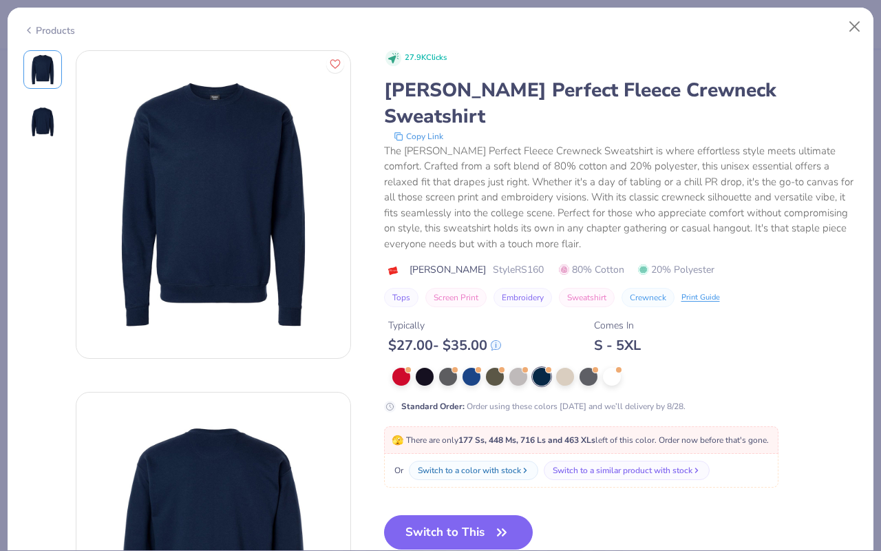
scroll to position [227, 0]
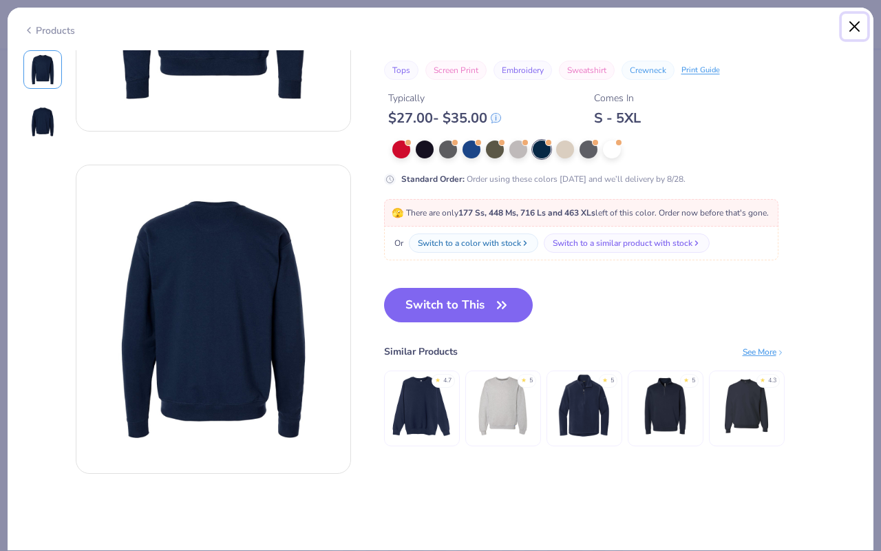
click at [864, 22] on button "Close" at bounding box center [855, 27] width 26 height 26
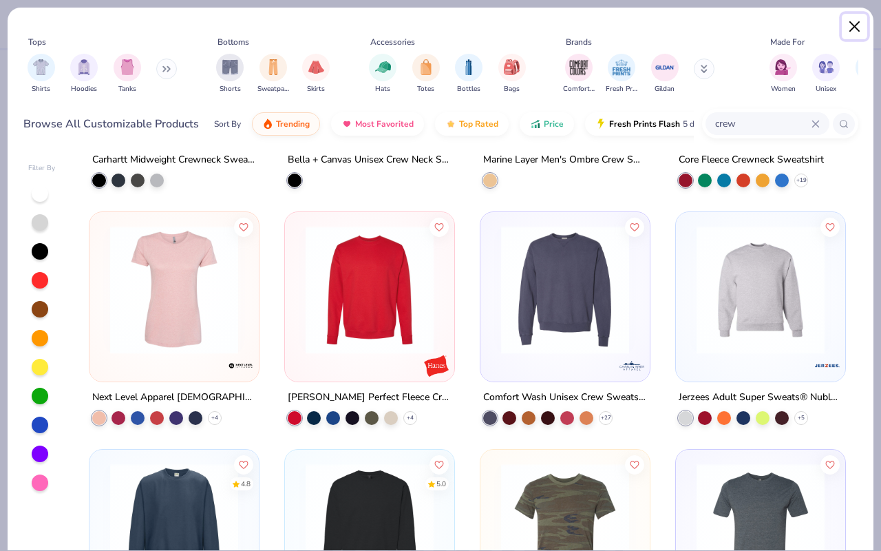
click at [850, 28] on button "Close" at bounding box center [855, 27] width 26 height 26
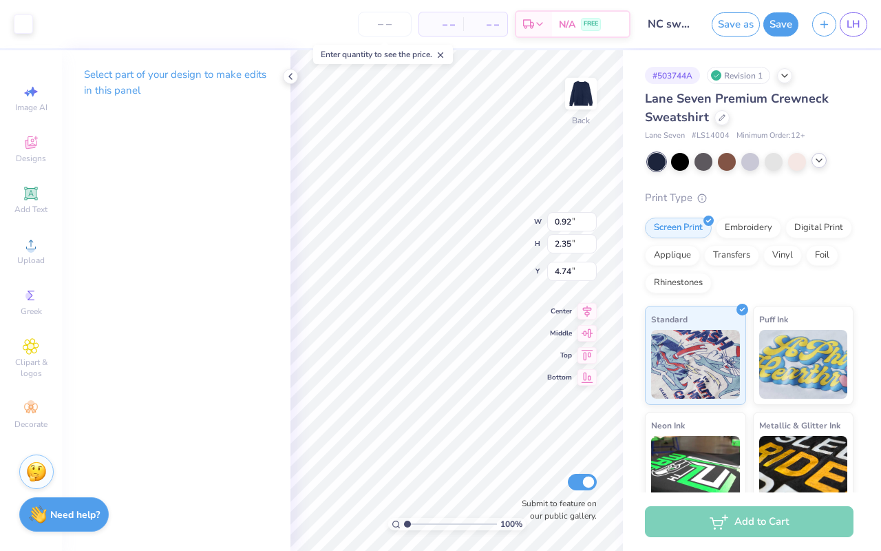
type input "4.58"
click at [527, 460] on icon at bounding box center [525, 453] width 14 height 14
type input "3.66"
click at [291, 81] on icon at bounding box center [290, 76] width 11 height 11
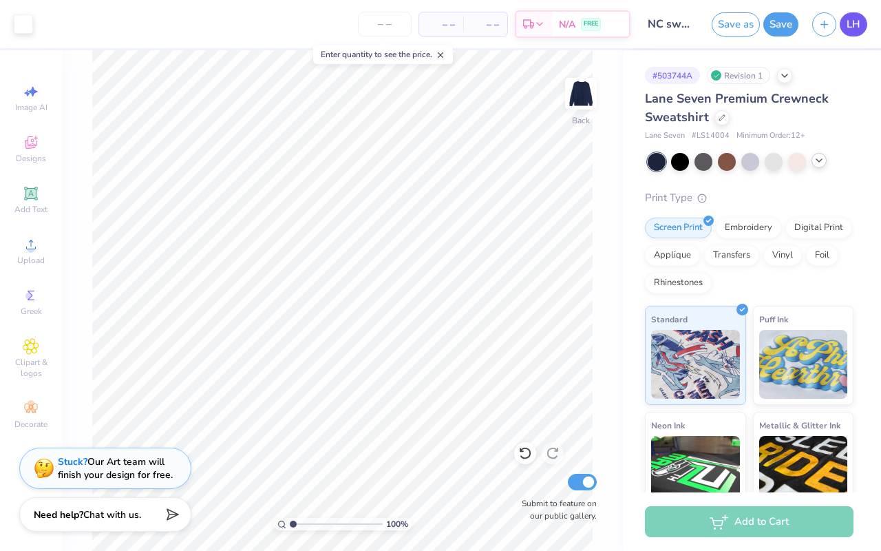
click at [852, 25] on span "LH" at bounding box center [854, 25] width 14 height 16
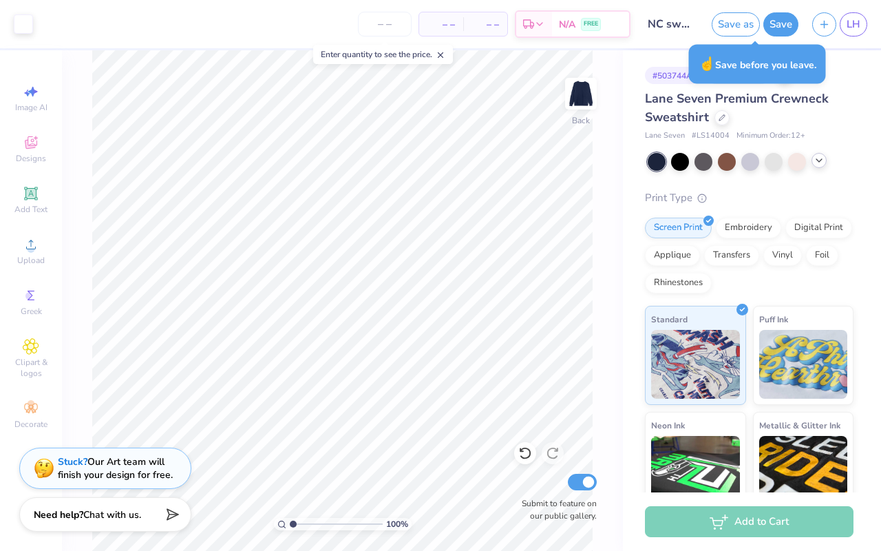
click at [786, 24] on button "Save" at bounding box center [780, 24] width 35 height 24
